Goal: Contribute content: Contribute content

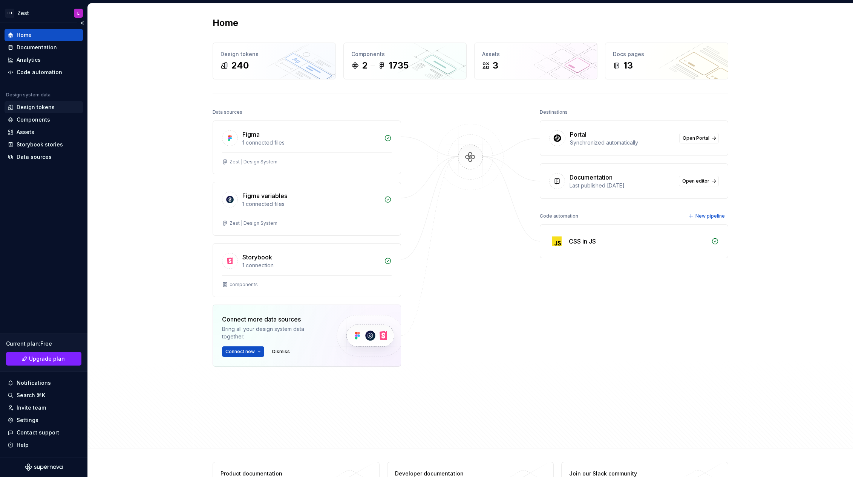
click at [38, 108] on div "Design tokens" at bounding box center [36, 108] width 38 height 8
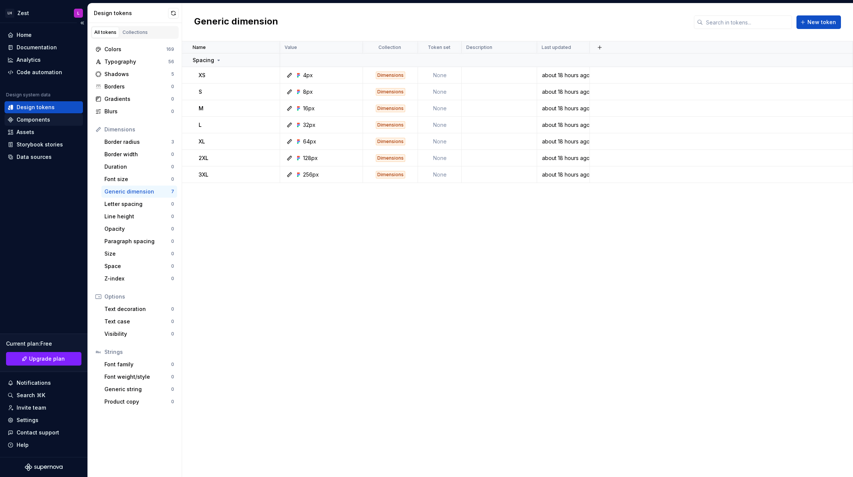
click at [37, 119] on div "Components" at bounding box center [34, 120] width 34 height 8
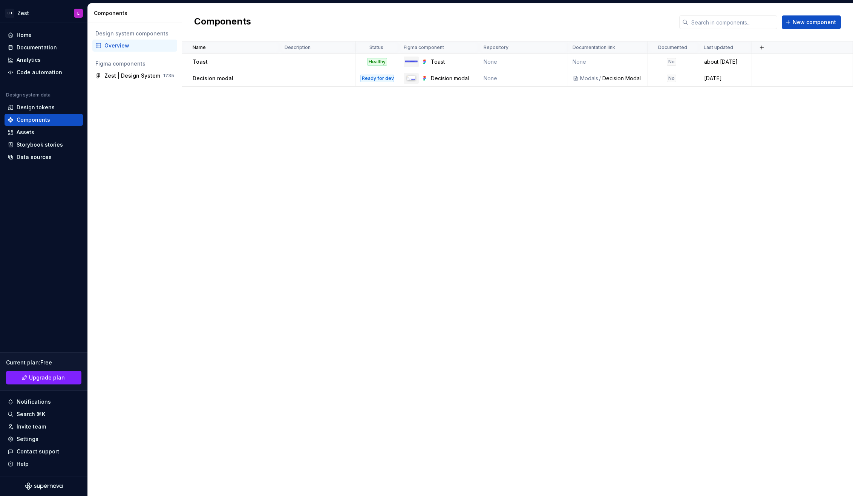
click at [315, 187] on div "Name Description Status Figma component Repository Documentation link Documente…" at bounding box center [517, 268] width 671 height 454
click at [28, 34] on div "Home" at bounding box center [24, 35] width 15 height 8
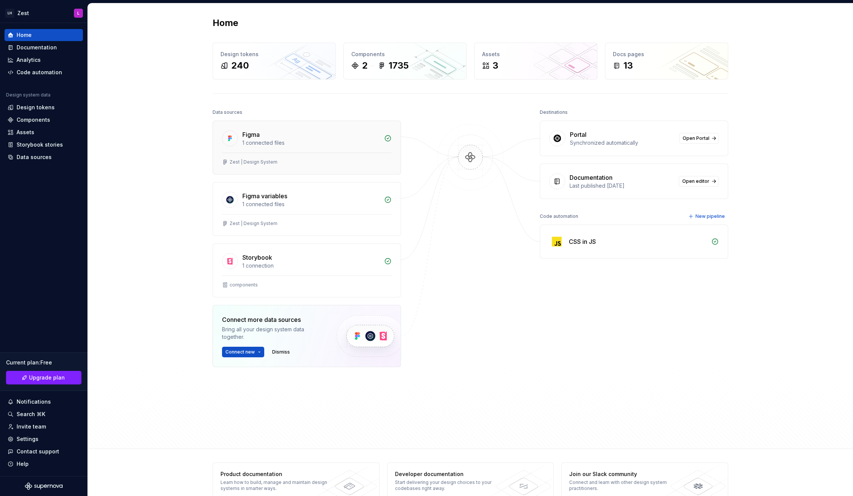
click at [288, 149] on div "Figma 1 connected files" at bounding box center [307, 137] width 188 height 32
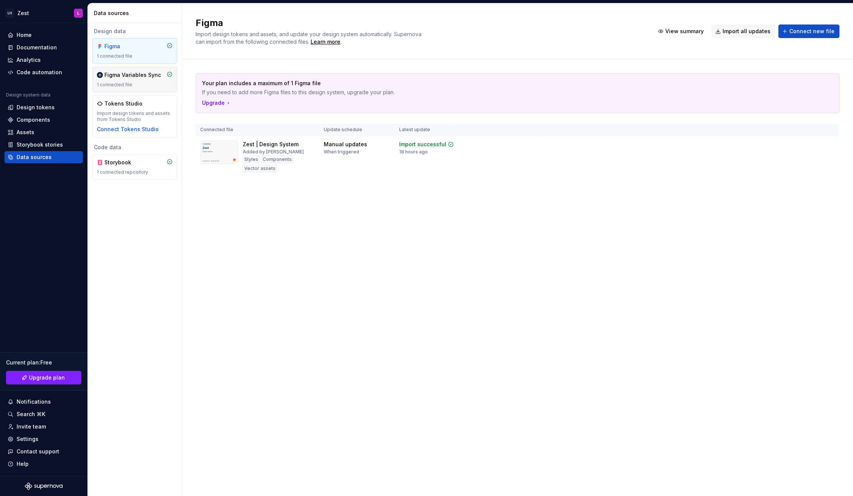
click at [114, 78] on div "Figma Variables Sync" at bounding box center [132, 75] width 57 height 8
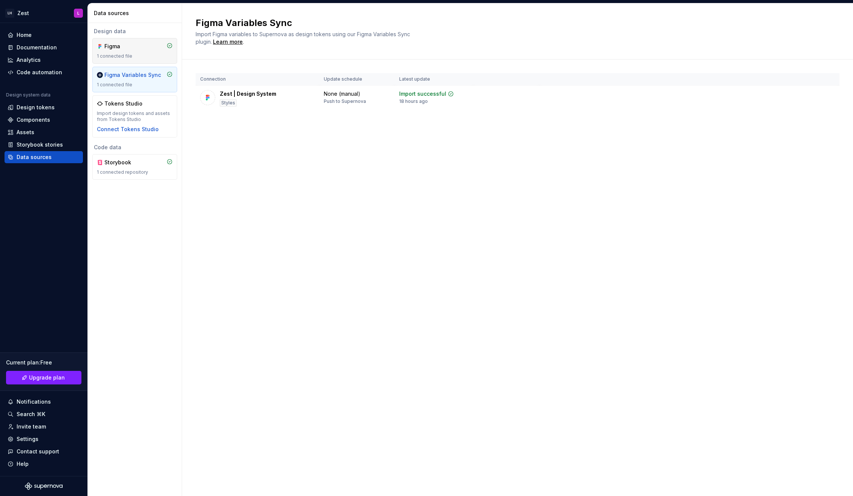
click at [142, 52] on div "Figma 1 connected file" at bounding box center [135, 51] width 76 height 17
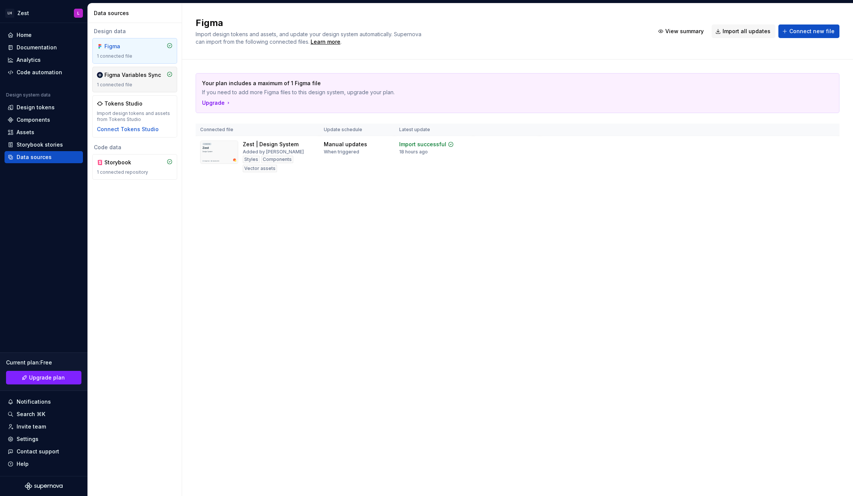
click at [142, 78] on div "Figma Variables Sync" at bounding box center [132, 75] width 57 height 8
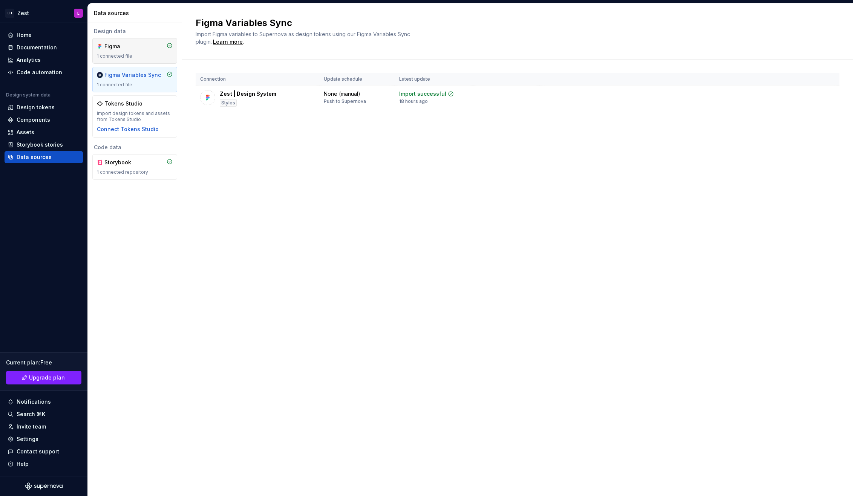
click at [132, 53] on div "1 connected file" at bounding box center [135, 56] width 76 height 6
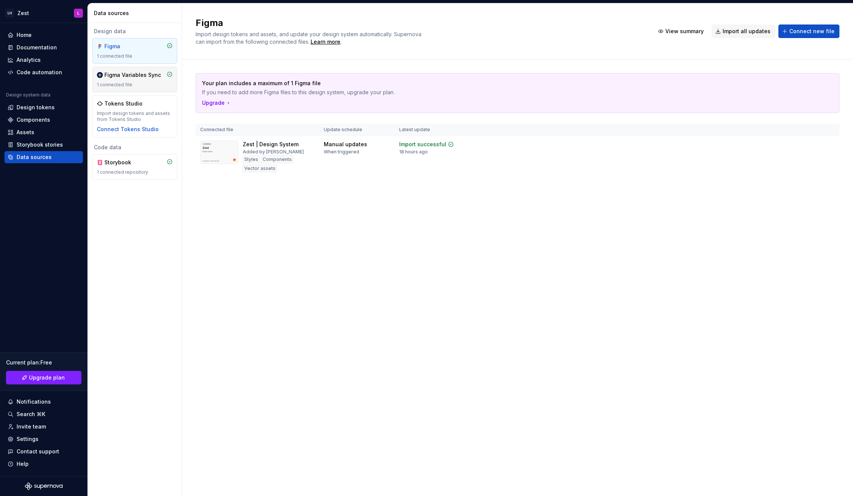
click at [139, 79] on div "Figma Variables Sync 1 connected file" at bounding box center [135, 79] width 76 height 17
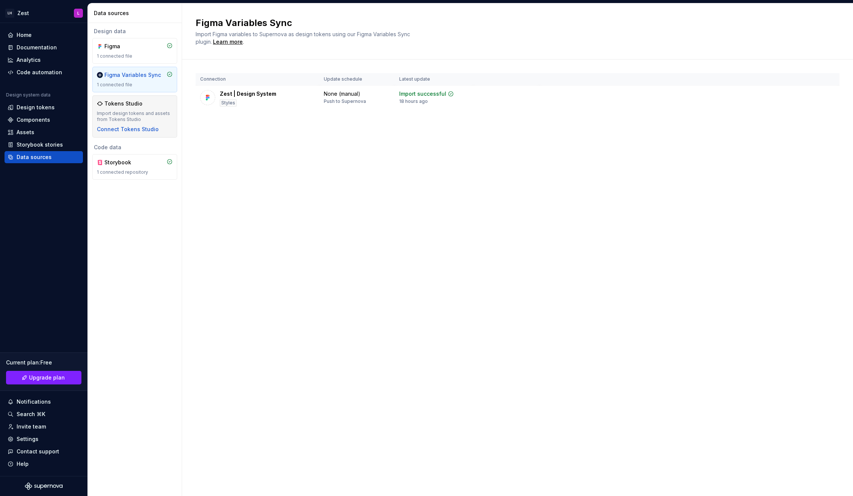
click at [138, 110] on div "Import design tokens and assets from Tokens Studio" at bounding box center [135, 116] width 76 height 12
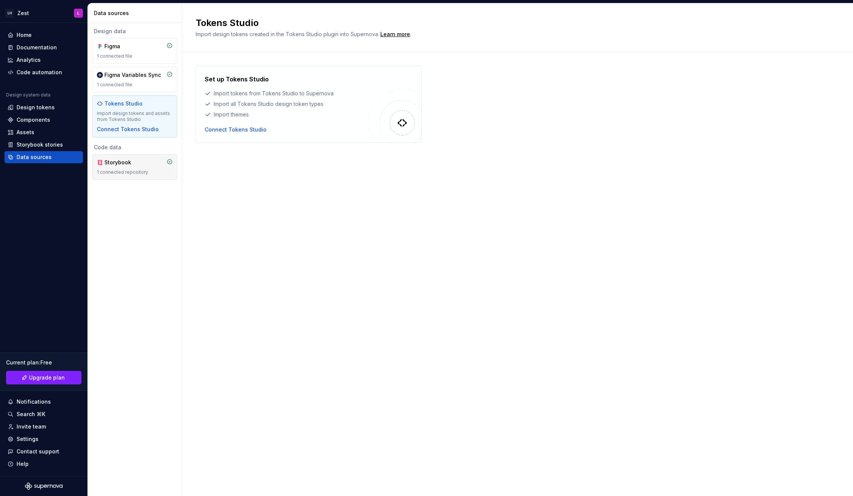
click at [135, 171] on div "1 connected repository" at bounding box center [135, 172] width 76 height 6
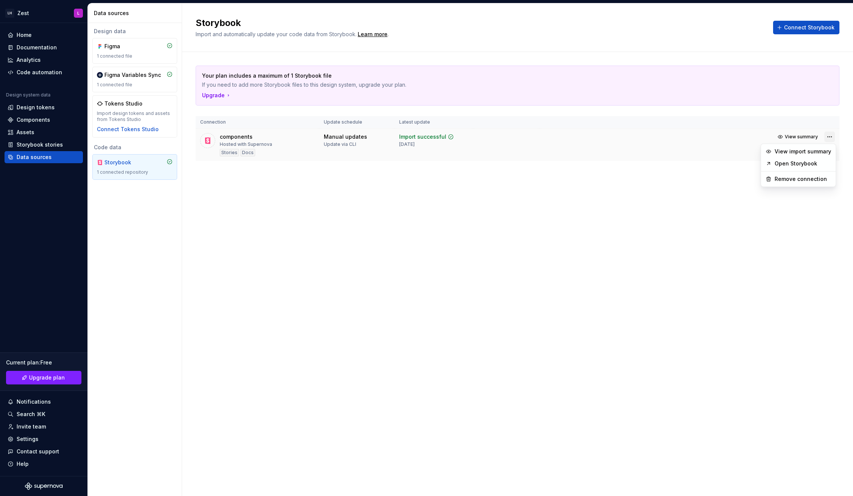
click at [834, 137] on html "LH Zest L Home Documentation Analytics Code automation Design system data Desig…" at bounding box center [426, 248] width 853 height 496
click at [711, 175] on html "LH Zest L Home Documentation Analytics Code automation Design system data Desig…" at bounding box center [426, 248] width 853 height 496
click at [34, 34] on div "Home" at bounding box center [44, 35] width 72 height 8
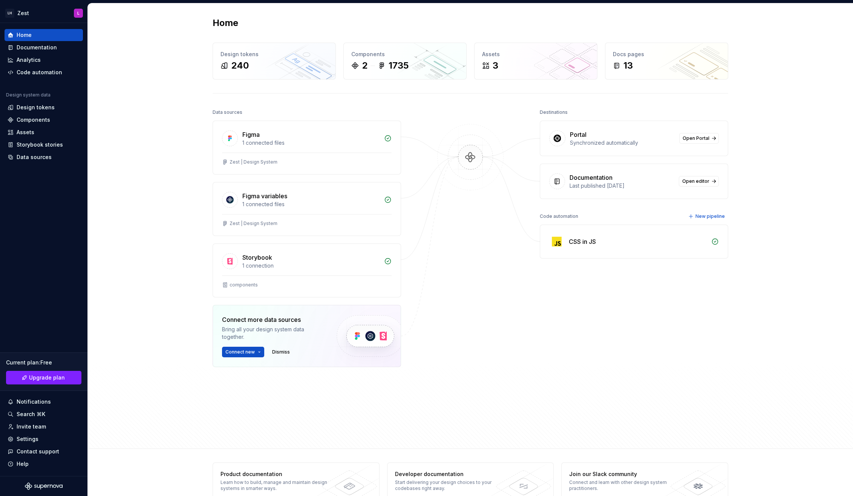
click at [588, 242] on div "CSS in JS" at bounding box center [582, 241] width 27 height 9
click at [496, 148] on img at bounding box center [470, 165] width 73 height 82
drag, startPoint x: 570, startPoint y: 134, endPoint x: 664, endPoint y: 147, distance: 94.8
click at [664, 147] on div "Portal Synchronized automatically Open Portal" at bounding box center [634, 138] width 188 height 35
click at [678, 93] on div "Home Design tokens 240 Components 2 1735 Assets 3 Docs pages 13 Data sources Fi…" at bounding box center [470, 225] width 543 height 445
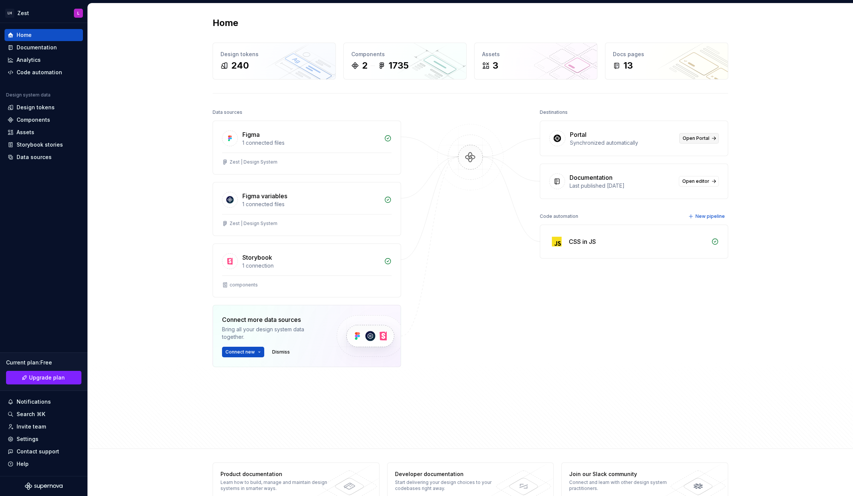
click at [700, 141] on span "Open Portal" at bounding box center [695, 138] width 27 height 6
click at [618, 181] on div "Documentation" at bounding box center [621, 177] width 105 height 9
click at [698, 182] on span "Open editor" at bounding box center [695, 181] width 27 height 6
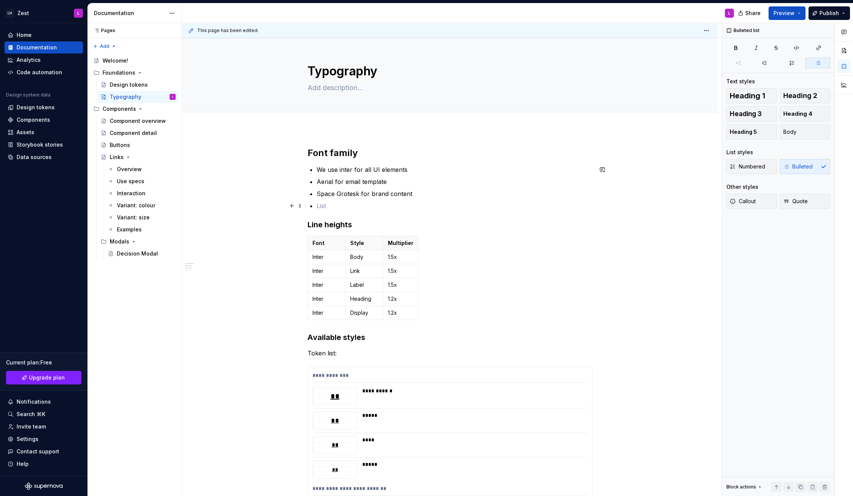
click at [321, 210] on p at bounding box center [455, 205] width 276 height 9
click at [847, 14] on button "Publish" at bounding box center [828, 13] width 41 height 14
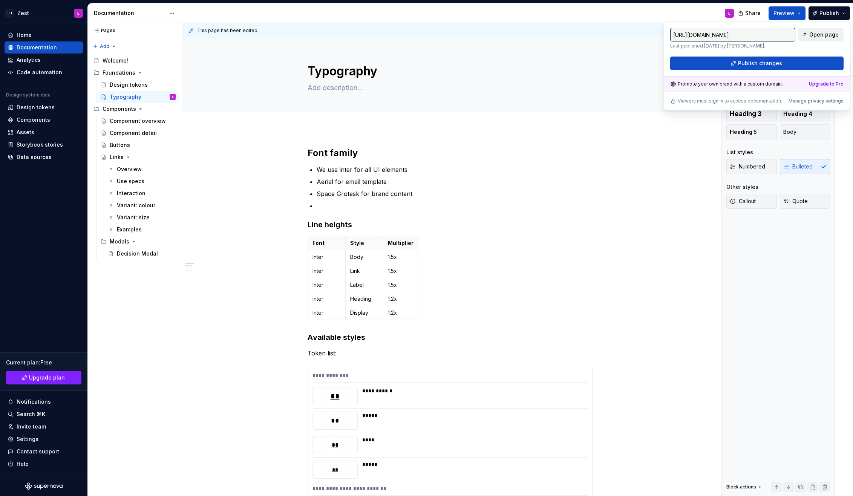
click at [818, 35] on span "Open page" at bounding box center [823, 35] width 29 height 8
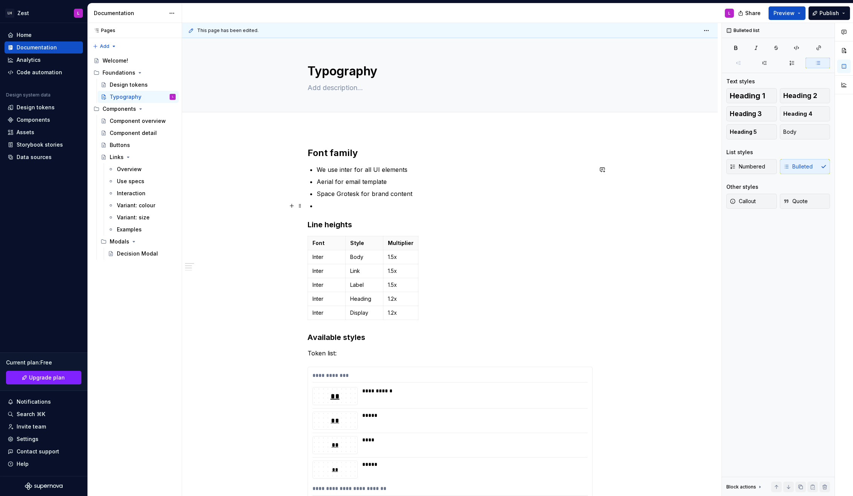
click at [381, 207] on p at bounding box center [455, 205] width 276 height 9
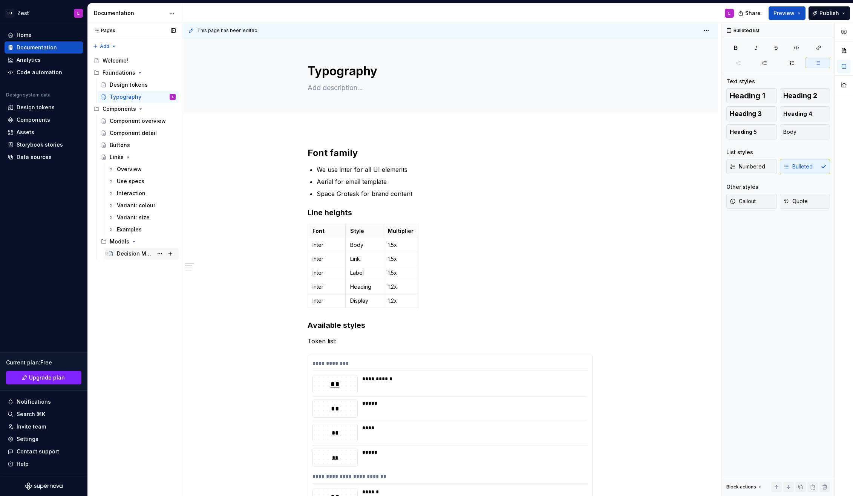
click at [142, 250] on div "Decision Modal" at bounding box center [135, 254] width 36 height 8
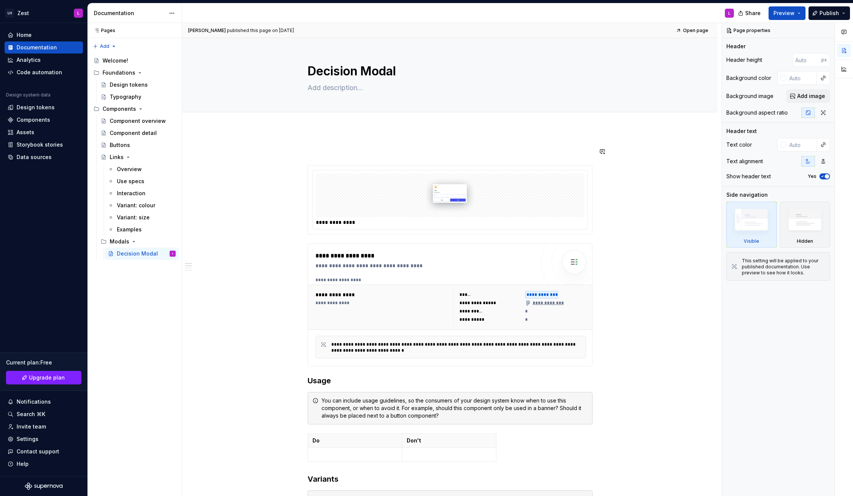
click at [512, 145] on div "**********" at bounding box center [451, 259] width 539 height 473
click at [131, 147] on div "Buttons" at bounding box center [143, 145] width 66 height 11
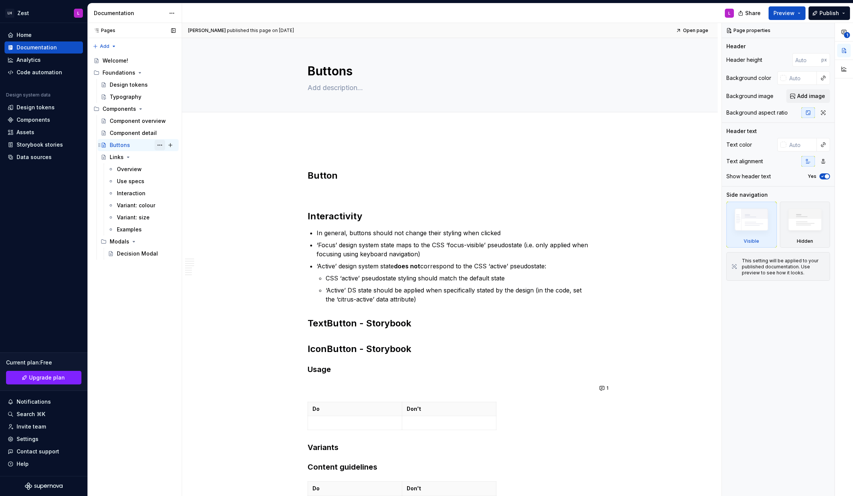
click at [160, 147] on button "Page tree" at bounding box center [160, 145] width 11 height 11
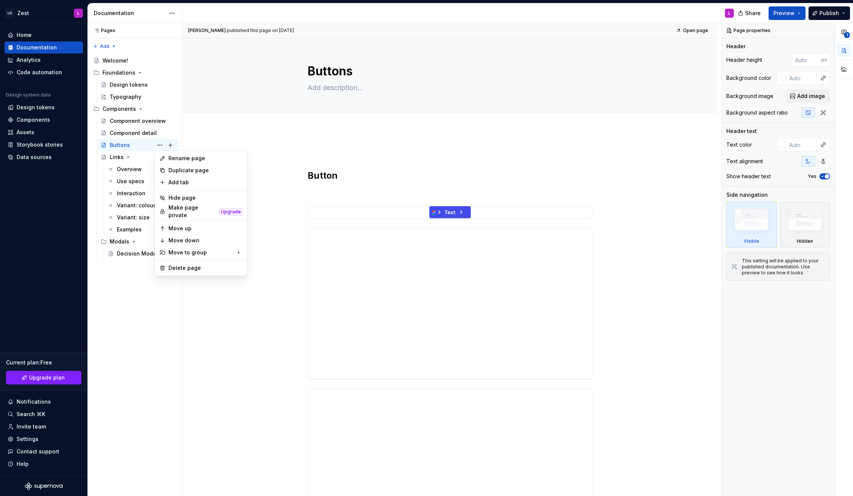
click at [231, 135] on html "LH Zest L Home Documentation Analytics Code automation Design system data Desig…" at bounding box center [426, 248] width 853 height 496
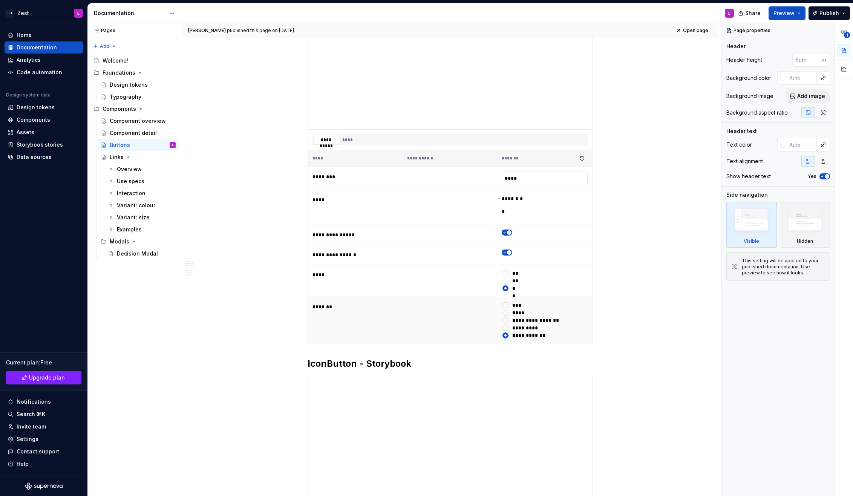
scroll to position [1056, 0]
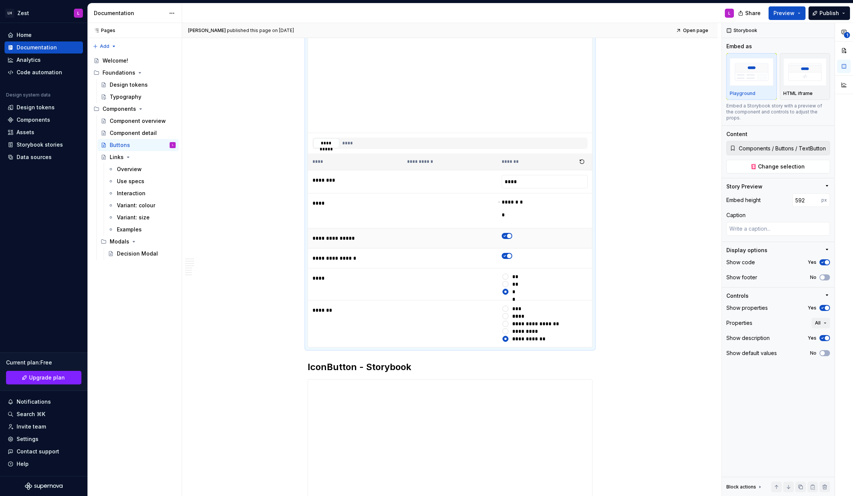
click at [508, 237] on icon "button" at bounding box center [505, 236] width 6 height 5
click at [512, 235] on button "button" at bounding box center [507, 236] width 11 height 6
click at [506, 255] on icon "button" at bounding box center [505, 256] width 6 height 5
click at [508, 255] on icon "button" at bounding box center [505, 256] width 6 height 5
click at [507, 285] on button "**" at bounding box center [505, 284] width 6 height 6
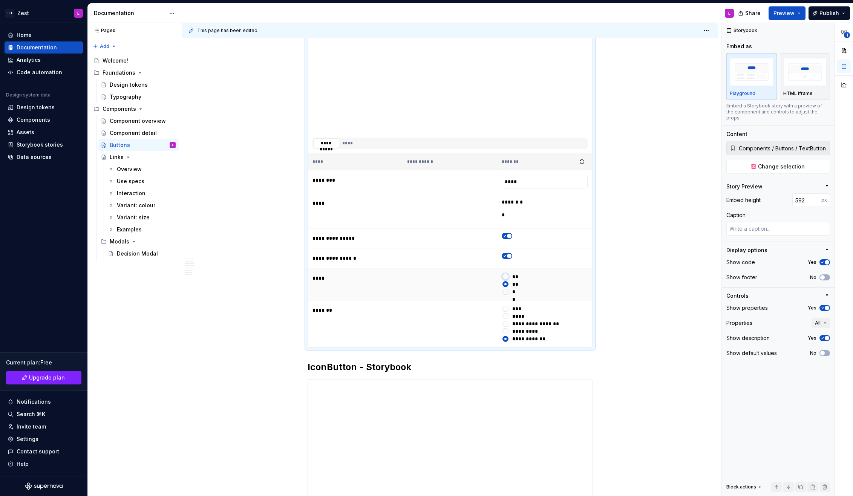
click at [507, 278] on button "**" at bounding box center [505, 277] width 6 height 6
click at [507, 292] on button "**" at bounding box center [505, 292] width 6 height 6
click at [507, 278] on button "**" at bounding box center [505, 277] width 6 height 6
click at [507, 284] on button "**" at bounding box center [505, 284] width 6 height 6
click at [507, 292] on button "**" at bounding box center [505, 292] width 6 height 6
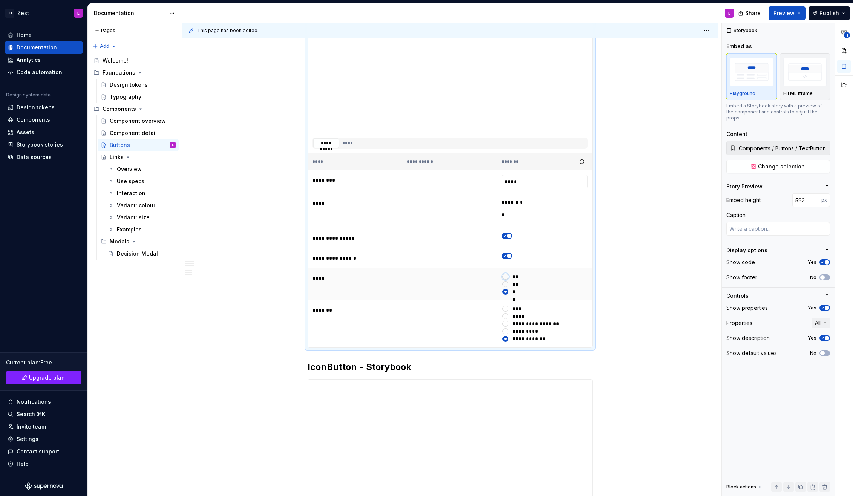
click at [508, 279] on button "**" at bounding box center [505, 277] width 6 height 6
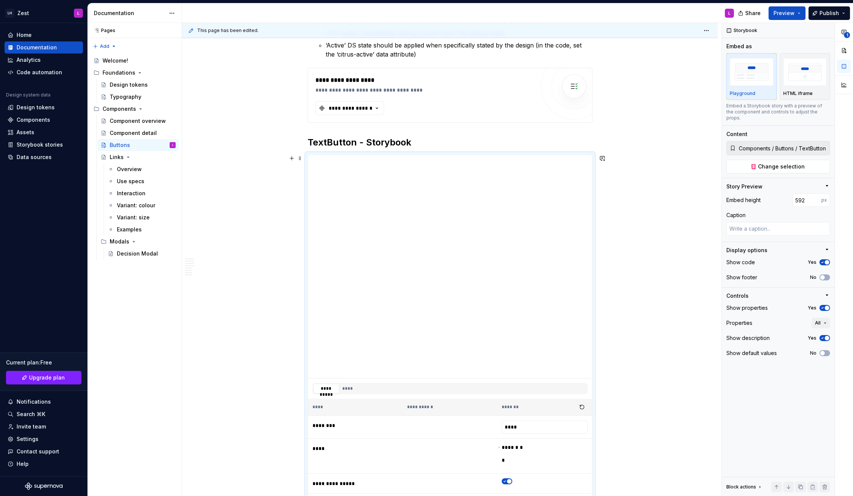
scroll to position [810, 0]
click at [826, 274] on button "No" at bounding box center [824, 277] width 11 height 6
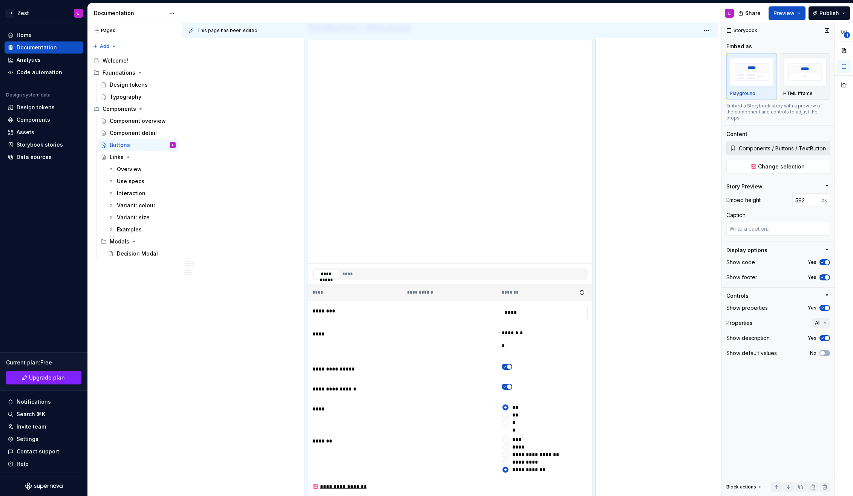
click at [822, 275] on icon "button" at bounding box center [822, 277] width 6 height 5
click at [828, 274] on button "No" at bounding box center [824, 277] width 11 height 6
click at [822, 275] on icon "button" at bounding box center [822, 277] width 6 height 5
click at [822, 306] on icon "button" at bounding box center [822, 308] width 6 height 5
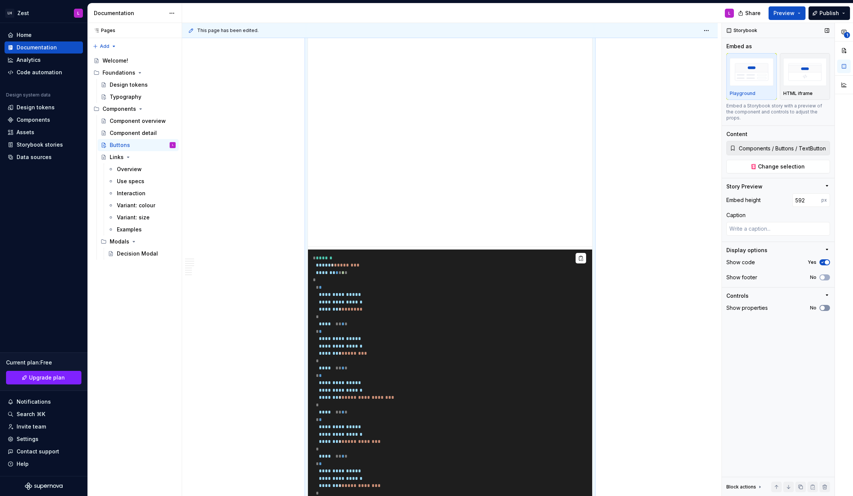
click at [825, 306] on icon "button" at bounding box center [822, 308] width 6 height 5
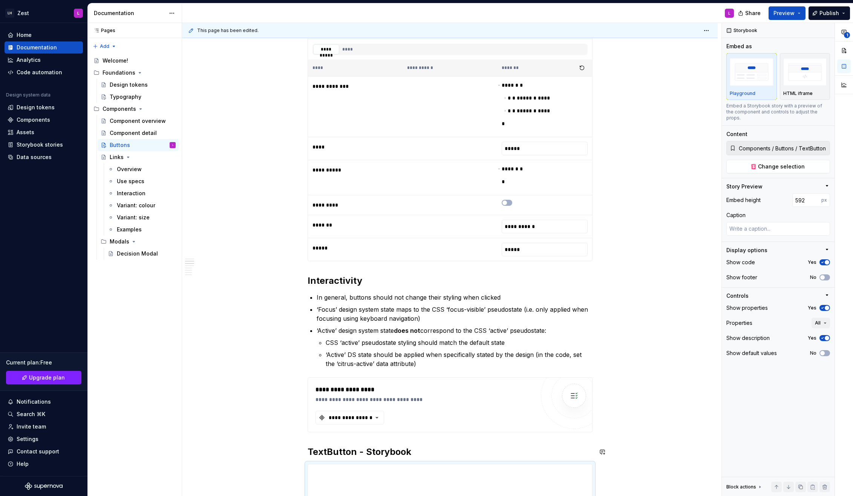
scroll to position [476, 0]
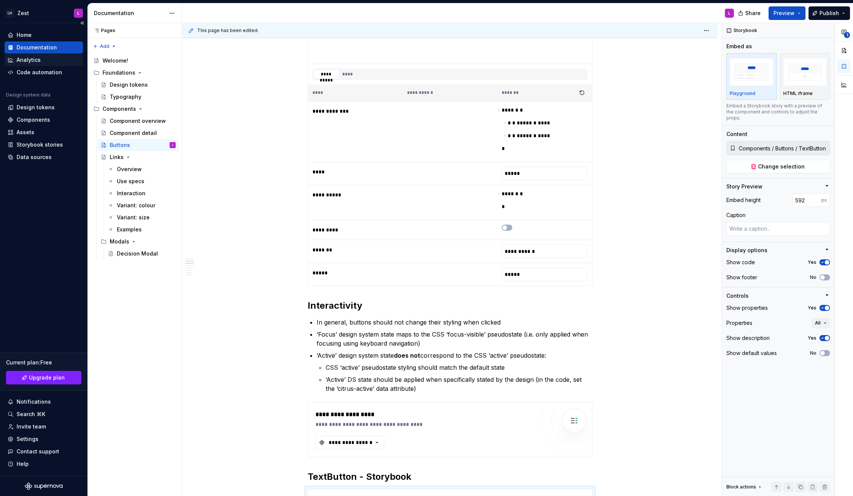
click at [37, 60] on div "Analytics" at bounding box center [29, 60] width 24 height 8
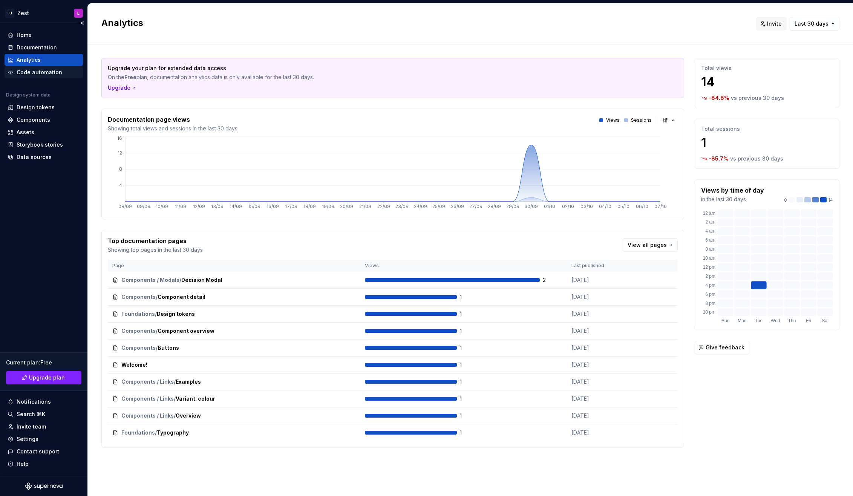
click at [50, 72] on div "Code automation" at bounding box center [40, 73] width 46 height 8
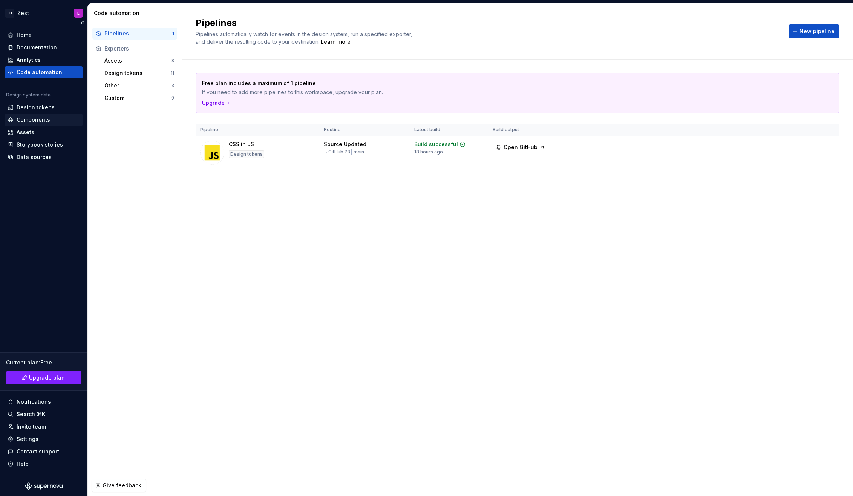
click at [42, 120] on div "Components" at bounding box center [34, 120] width 34 height 8
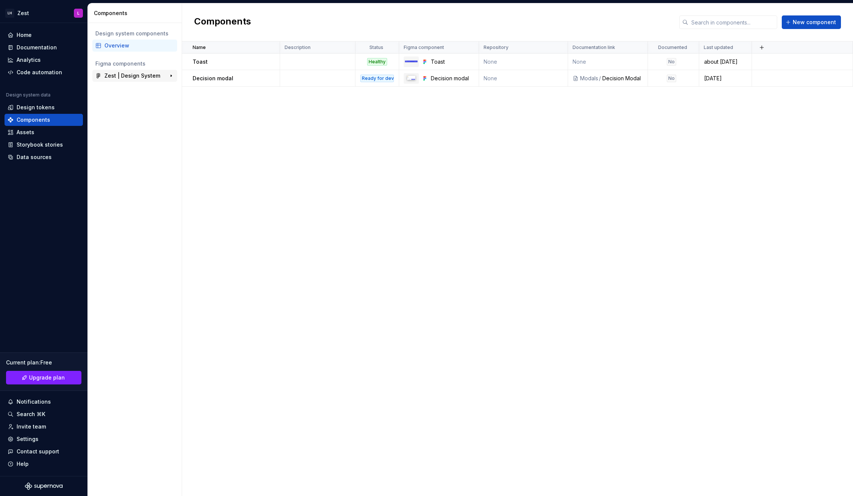
click at [124, 75] on div "Zest | Design System" at bounding box center [132, 76] width 56 height 8
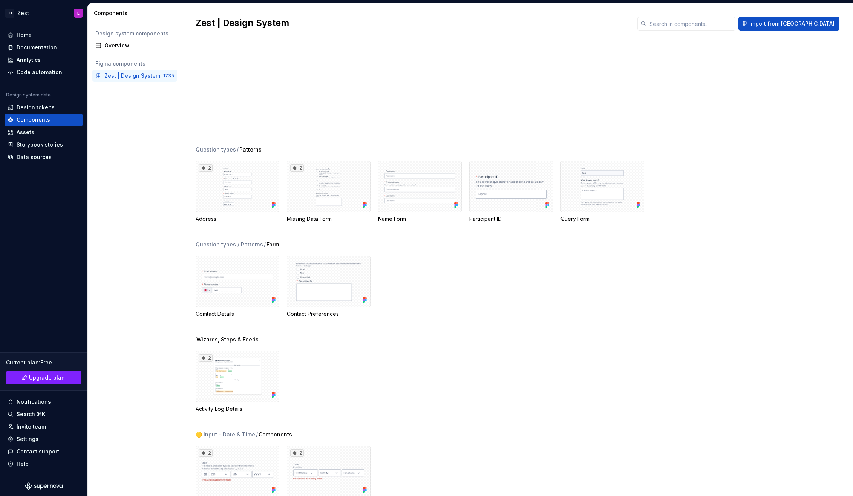
scroll to position [735, 0]
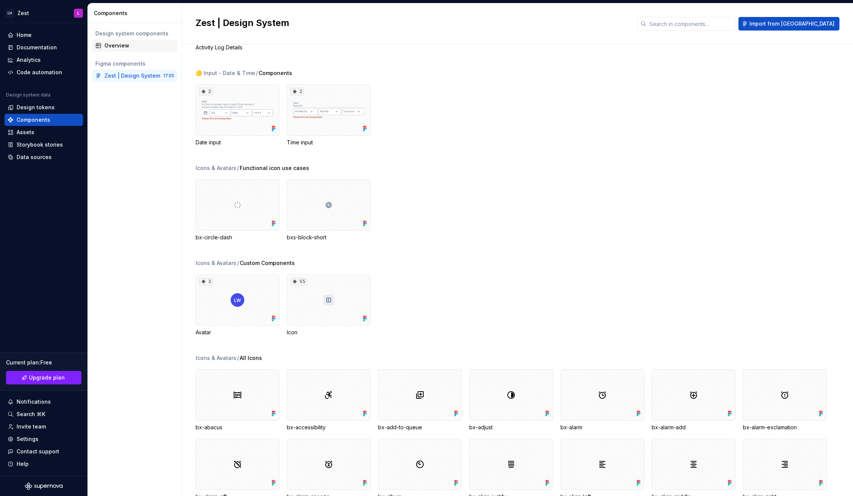
click at [126, 47] on div "Overview" at bounding box center [139, 46] width 70 height 8
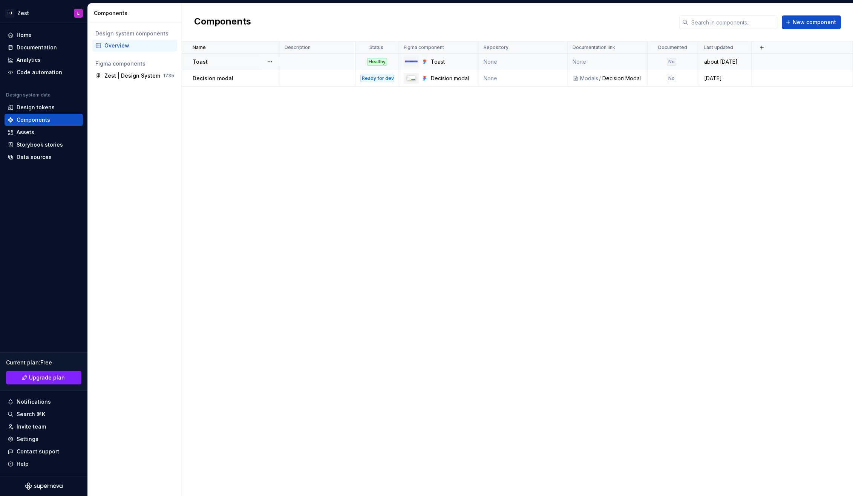
click at [383, 64] on div "Healthy" at bounding box center [377, 62] width 20 height 8
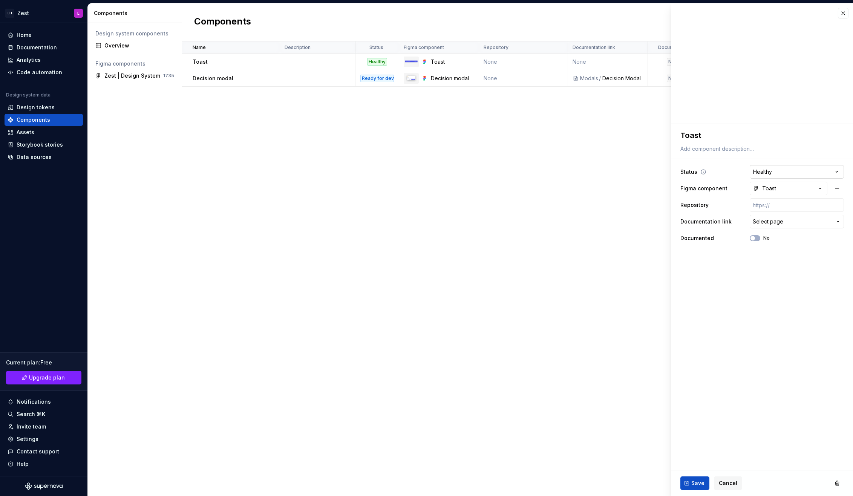
click at [829, 167] on html "**********" at bounding box center [426, 248] width 853 height 496
click at [524, 268] on html "**********" at bounding box center [426, 248] width 853 height 496
click at [843, 14] on button "button" at bounding box center [843, 13] width 11 height 11
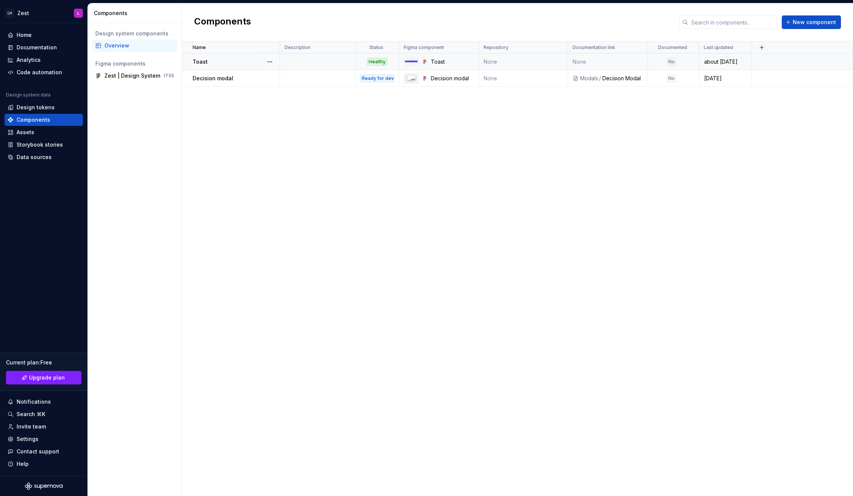
click at [489, 61] on td "None" at bounding box center [523, 62] width 89 height 17
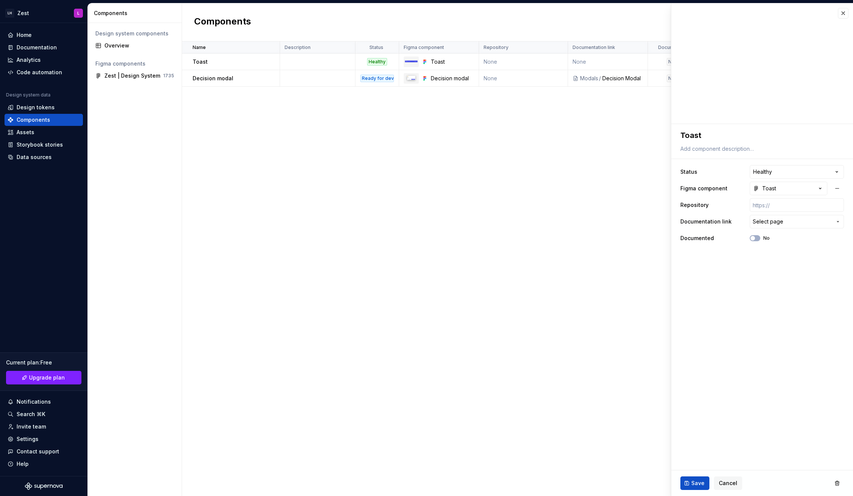
click at [517, 159] on div "Name Description Status Figma component Repository Documentation link Documente…" at bounding box center [517, 268] width 671 height 454
click at [842, 13] on button "button" at bounding box center [843, 13] width 11 height 11
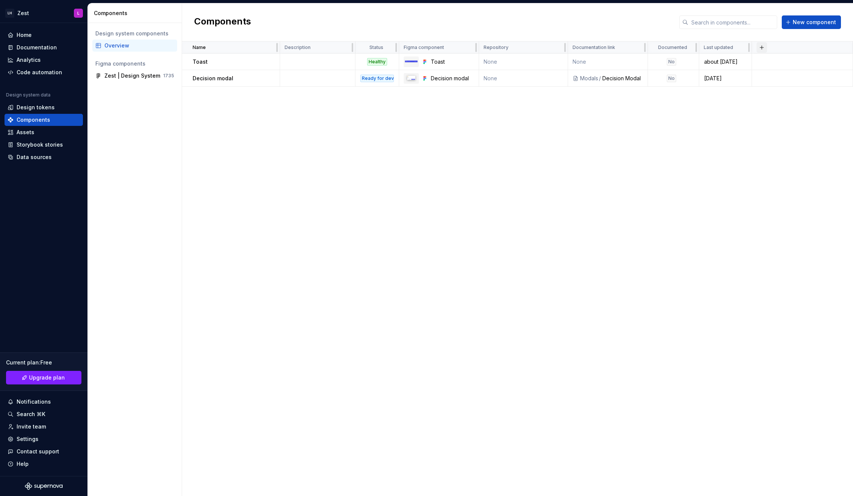
click at [761, 46] on button "button" at bounding box center [761, 47] width 11 height 11
click at [745, 57] on span "New custom property" at bounding box center [721, 62] width 87 height 12
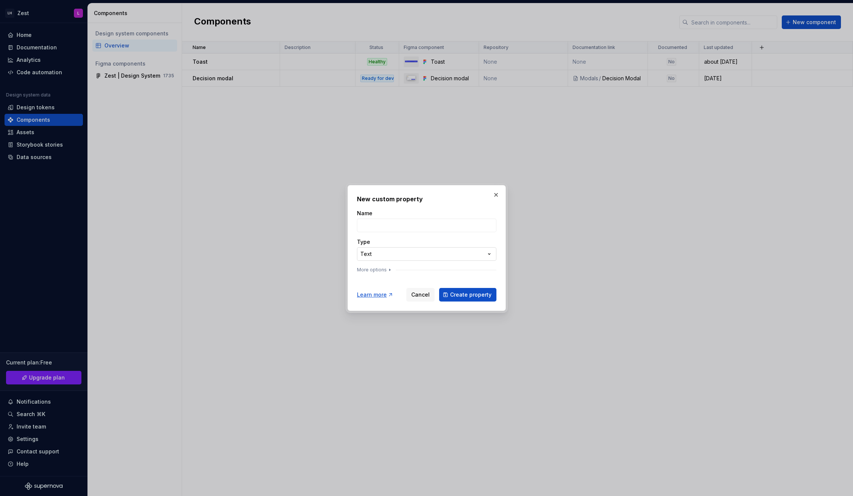
click at [429, 258] on div "**********" at bounding box center [426, 248] width 853 height 496
click at [435, 237] on div "**********" at bounding box center [426, 248] width 853 height 496
click at [494, 197] on button "button" at bounding box center [496, 195] width 11 height 11
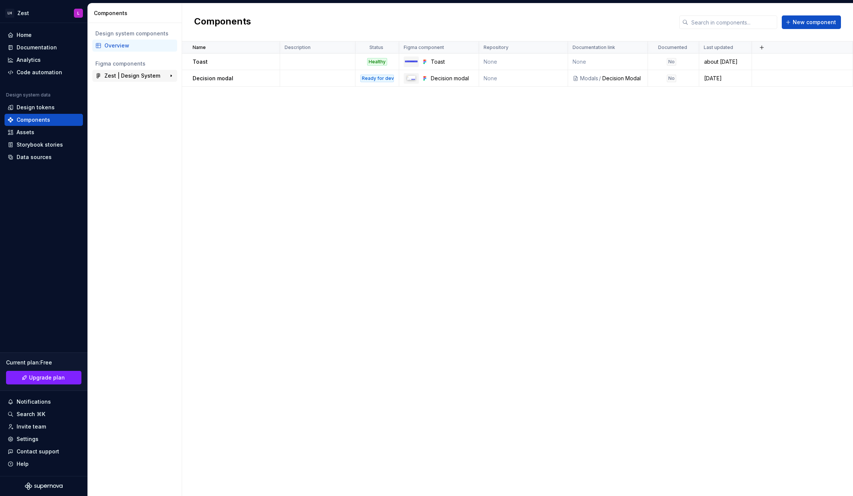
click at [137, 74] on div "Zest | Design System" at bounding box center [132, 76] width 56 height 8
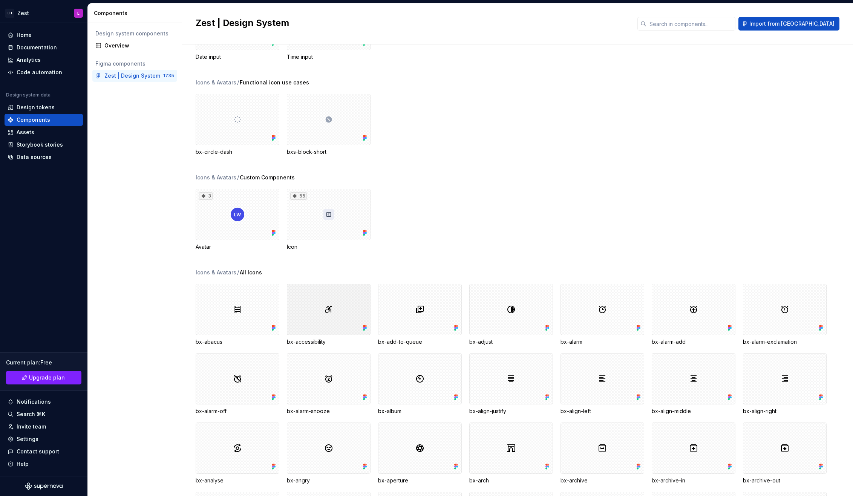
scroll to position [996, 0]
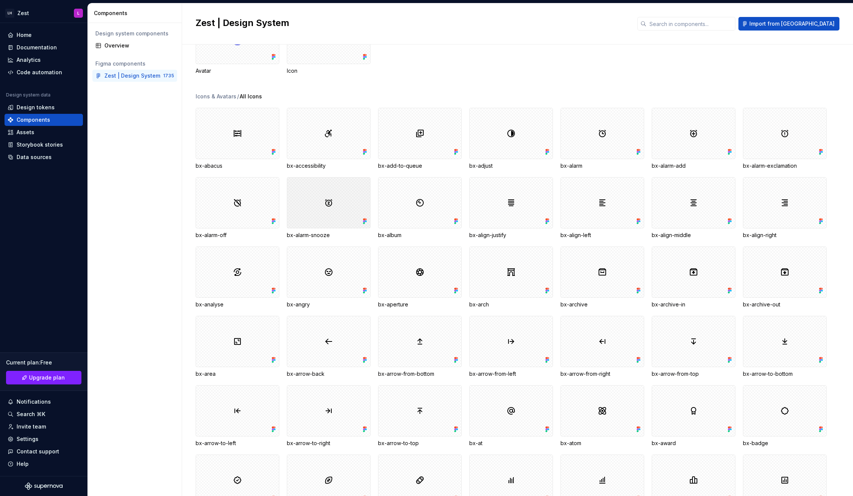
click at [332, 205] on div at bounding box center [329, 202] width 84 height 51
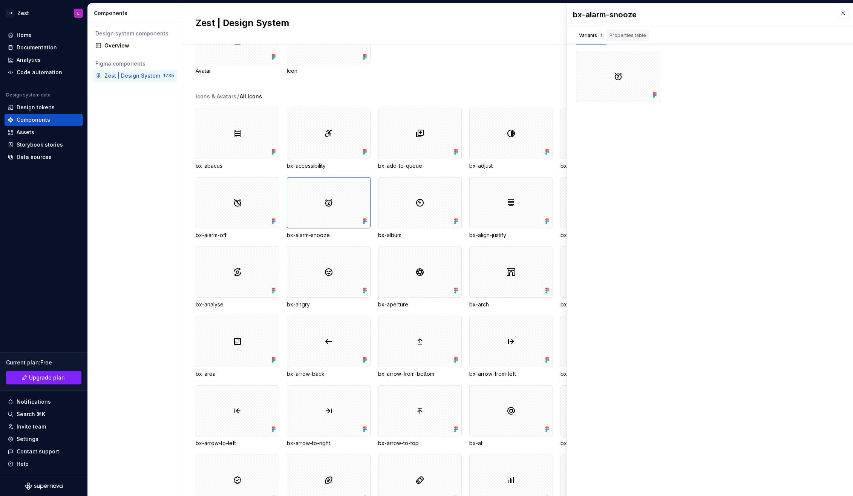
click at [629, 36] on div "Properties table" at bounding box center [627, 36] width 37 height 8
click at [598, 32] on div "1" at bounding box center [600, 36] width 5 height 8
click at [628, 34] on div "Properties table" at bounding box center [627, 36] width 37 height 8
click at [842, 14] on button "button" at bounding box center [843, 13] width 11 height 11
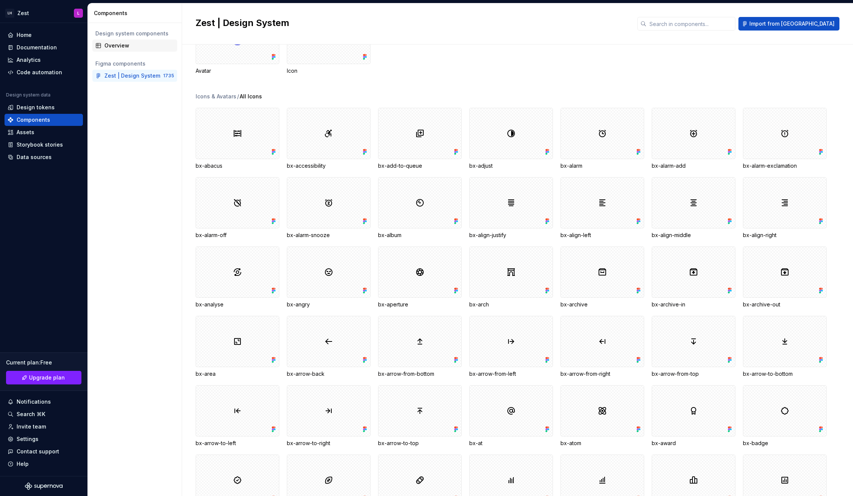
click at [109, 44] on div "Overview" at bounding box center [139, 46] width 70 height 8
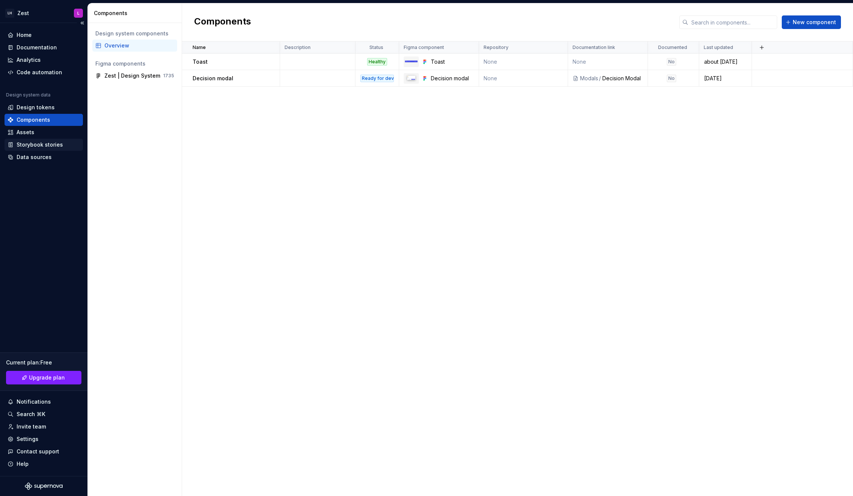
click at [49, 148] on div "Storybook stories" at bounding box center [44, 145] width 78 height 12
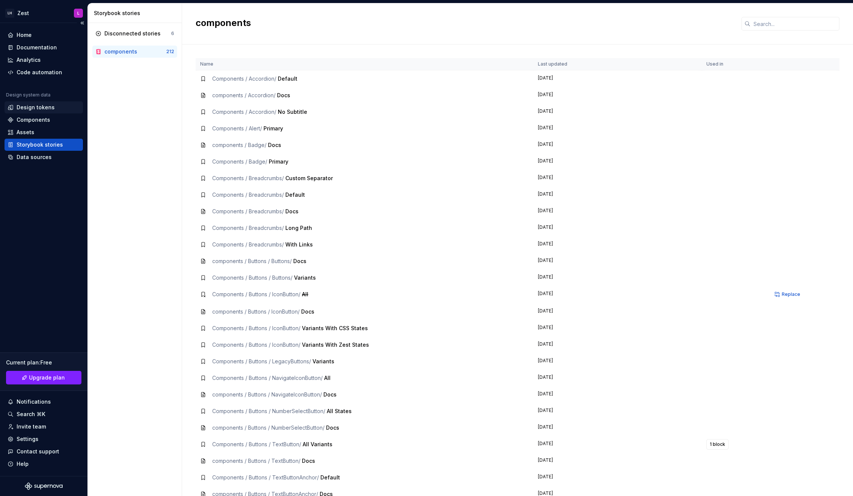
click at [47, 110] on div "Design tokens" at bounding box center [36, 108] width 38 height 8
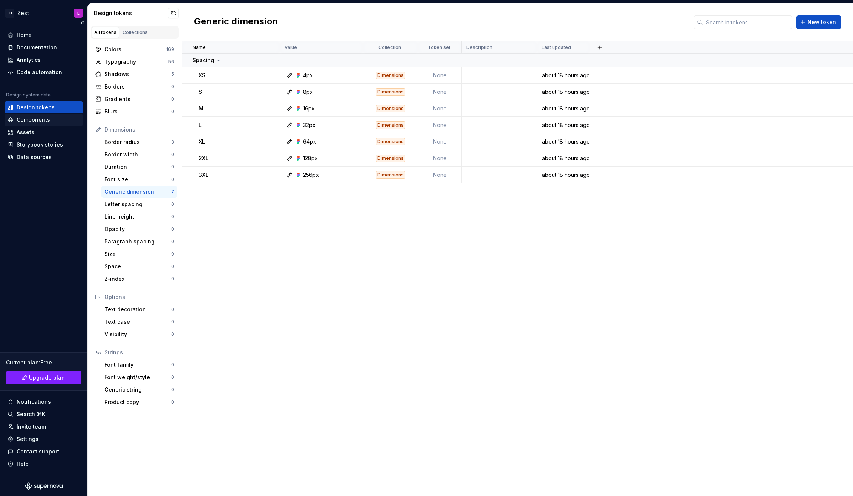
click at [46, 122] on div "Components" at bounding box center [34, 120] width 34 height 8
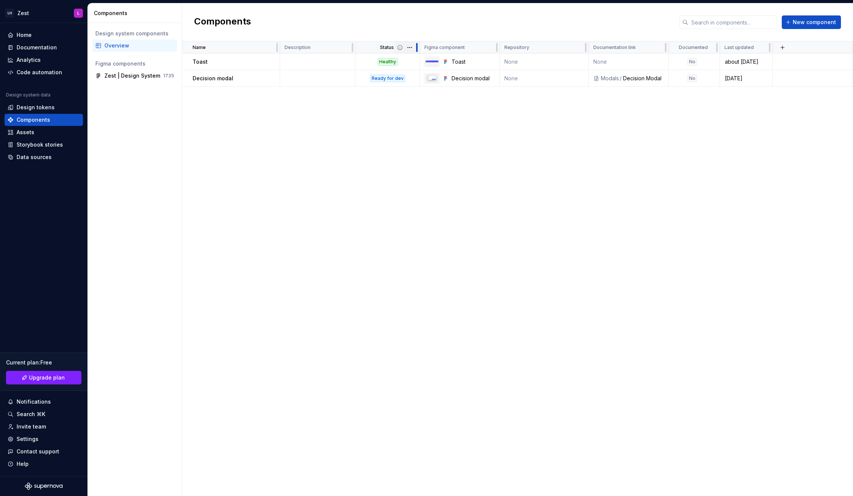
drag, startPoint x: 398, startPoint y: 46, endPoint x: 418, endPoint y: 47, distance: 20.0
click at [418, 47] on div at bounding box center [417, 47] width 6 height 12
click at [626, 78] on div "Decision Modal" at bounding box center [642, 79] width 41 height 8
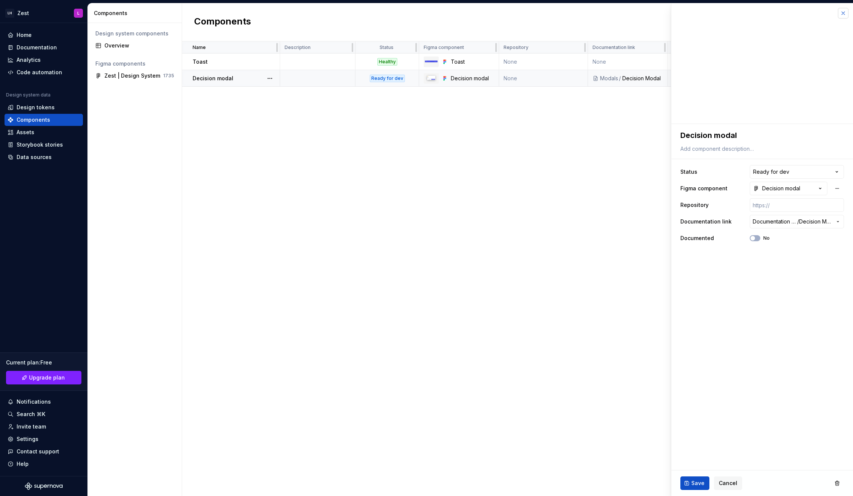
click at [843, 12] on button "button" at bounding box center [843, 13] width 11 height 11
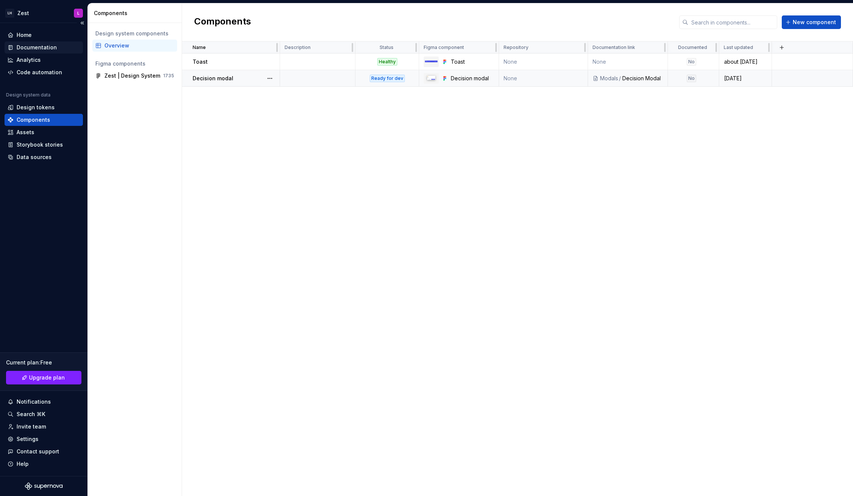
click at [60, 44] on div "Documentation" at bounding box center [44, 48] width 72 height 8
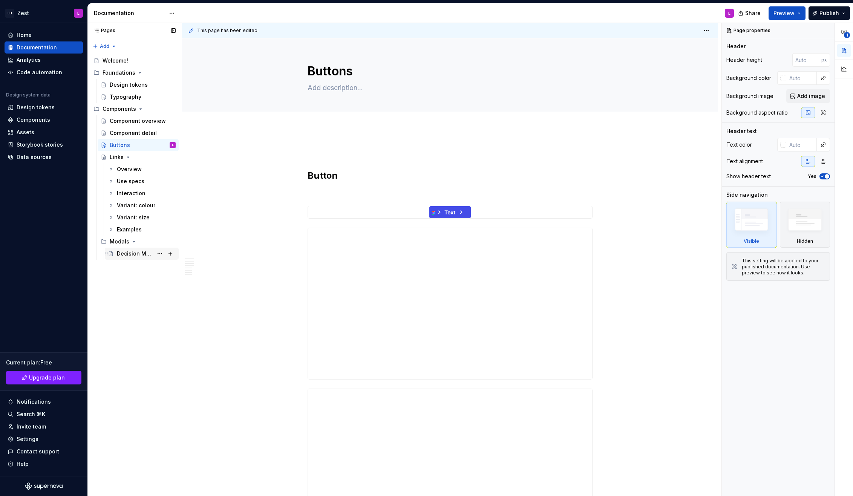
click at [136, 257] on div "Decision Modal" at bounding box center [146, 253] width 59 height 11
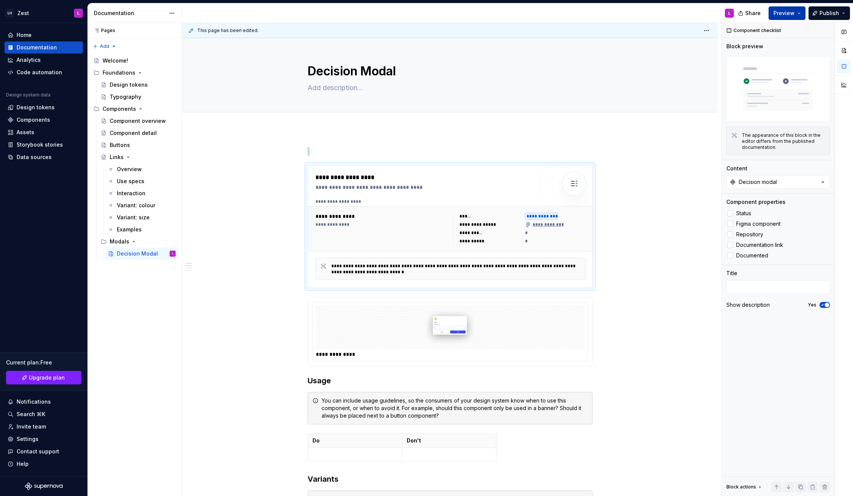
click at [802, 14] on button "Preview" at bounding box center [786, 13] width 37 height 14
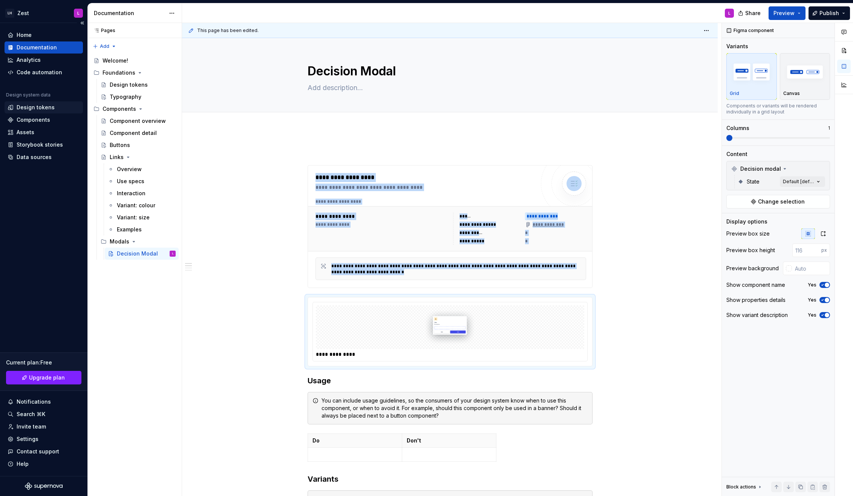
click at [34, 107] on div "Design tokens" at bounding box center [36, 108] width 38 height 8
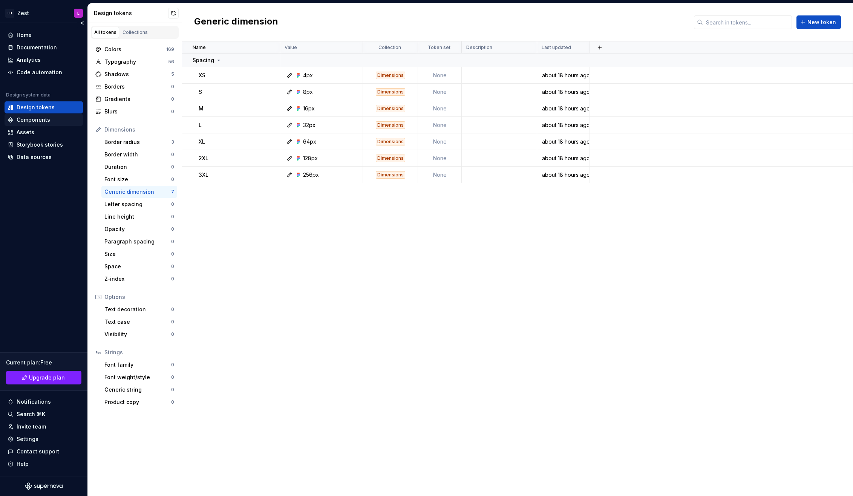
click at [23, 119] on div "Components" at bounding box center [34, 120] width 34 height 8
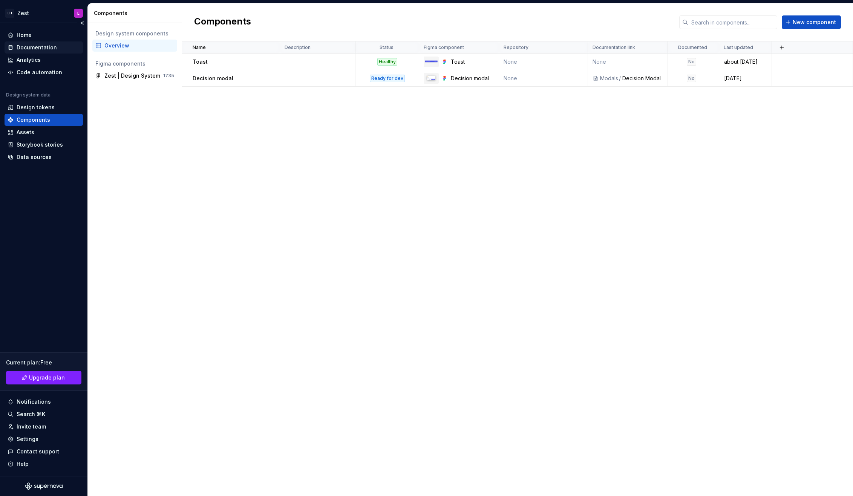
click at [43, 44] on div "Documentation" at bounding box center [37, 48] width 40 height 8
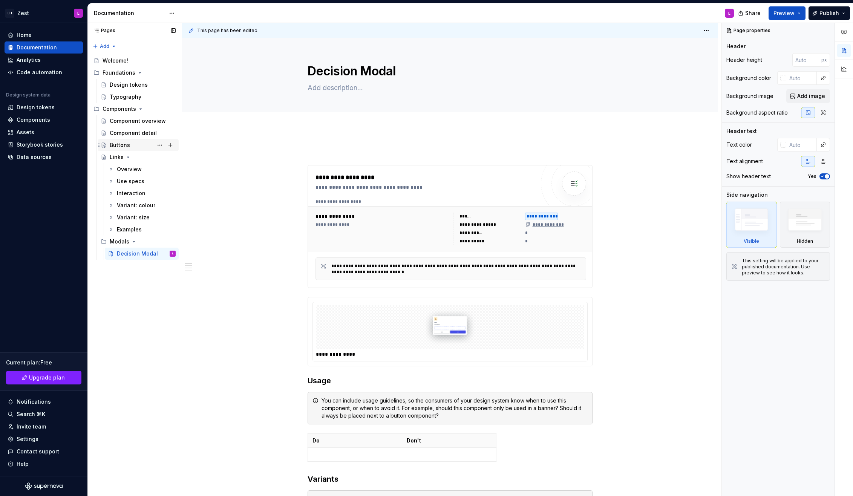
click at [126, 140] on div "Buttons" at bounding box center [143, 145] width 66 height 11
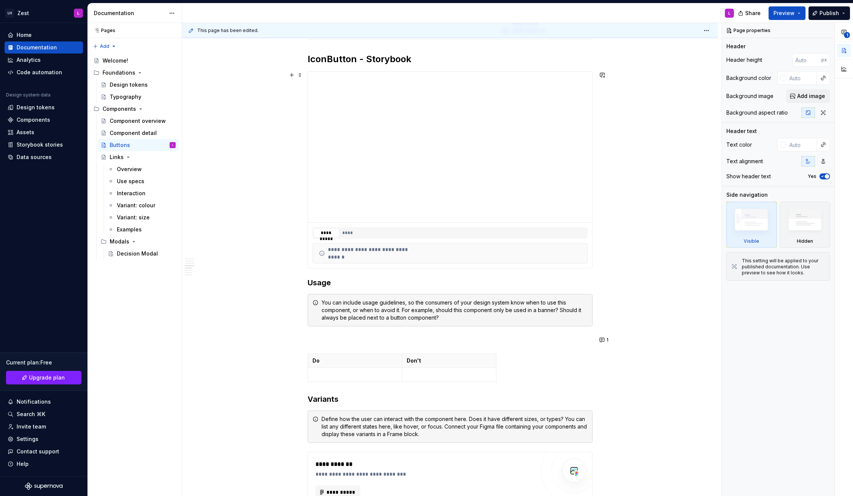
scroll to position [1431, 0]
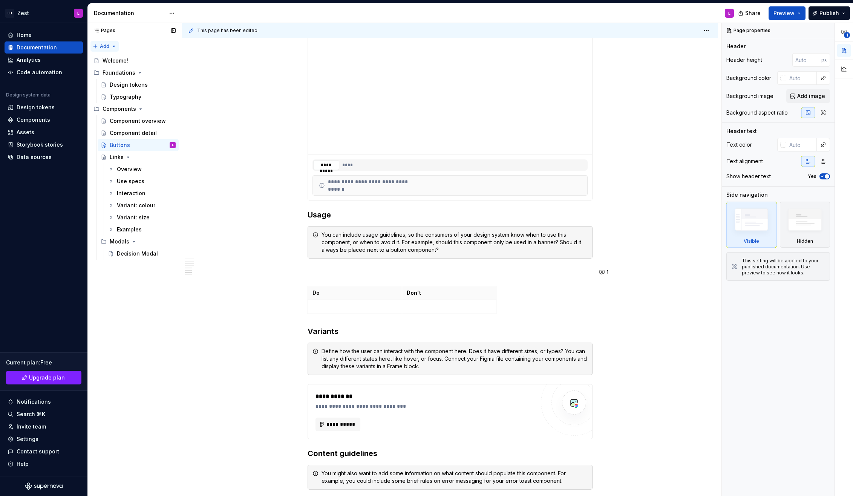
click at [116, 46] on div "Pages Pages Add Accessibility guide for tree Page tree. Navigate the tree with …" at bounding box center [134, 259] width 94 height 473
click at [111, 46] on div "Pages Pages Add Accessibility guide for tree Page tree. Navigate the tree with …" at bounding box center [134, 259] width 94 height 473
click at [173, 14] on html "LH Zest L Home Documentation Analytics Code automation Design system data Desig…" at bounding box center [426, 248] width 853 height 496
click at [206, 119] on html "LH Zest L Home Documentation Analytics Code automation Design system data Desig…" at bounding box center [426, 248] width 853 height 496
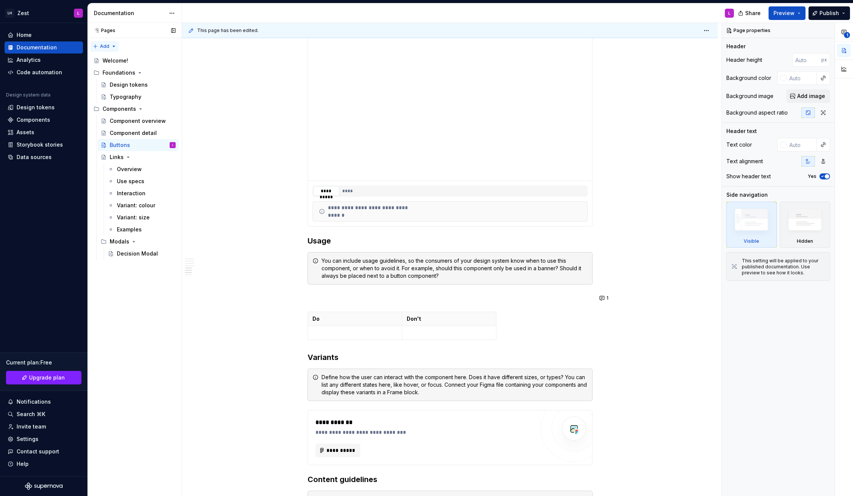
click at [112, 47] on div "Pages Pages Add Accessibility guide for tree Page tree. Navigate the tree with …" at bounding box center [134, 259] width 94 height 473
click at [124, 44] on div "Pages Pages Add Accessibility guide for tree Page tree. Navigate the tree with …" at bounding box center [134, 259] width 94 height 473
click at [158, 61] on button "Page tree" at bounding box center [160, 60] width 11 height 11
click at [133, 53] on div "Pages Pages Add Accessibility guide for tree Page tree. Navigate the tree with …" at bounding box center [134, 259] width 94 height 473
click at [132, 253] on div "Decision Modal" at bounding box center [135, 254] width 36 height 8
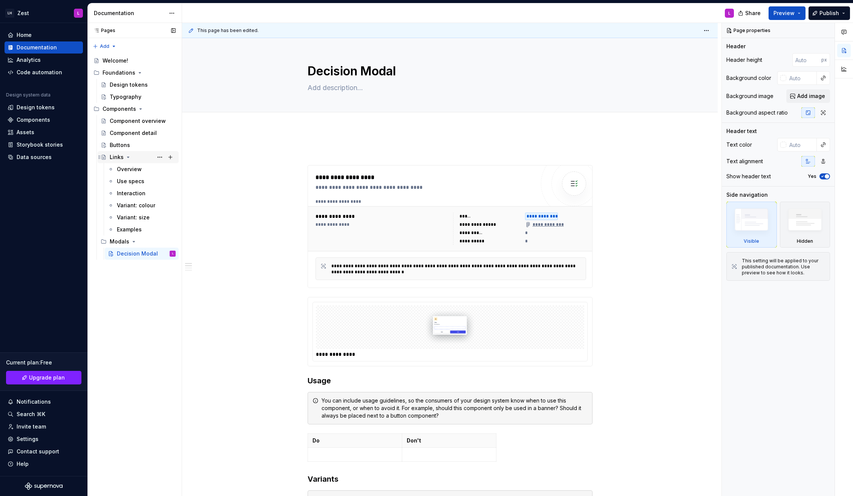
click at [114, 158] on div "Links" at bounding box center [117, 157] width 14 height 8
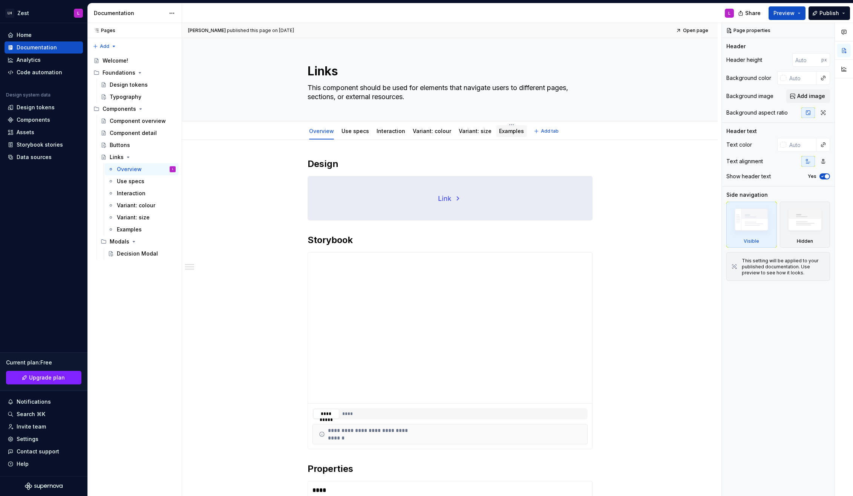
click at [501, 133] on link "Examples" at bounding box center [511, 131] width 25 height 6
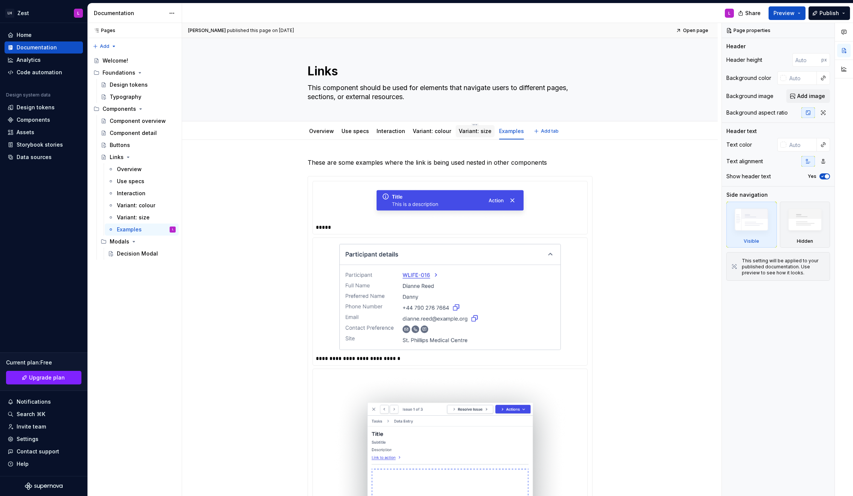
click at [468, 130] on link "Variant: size" at bounding box center [475, 131] width 33 height 6
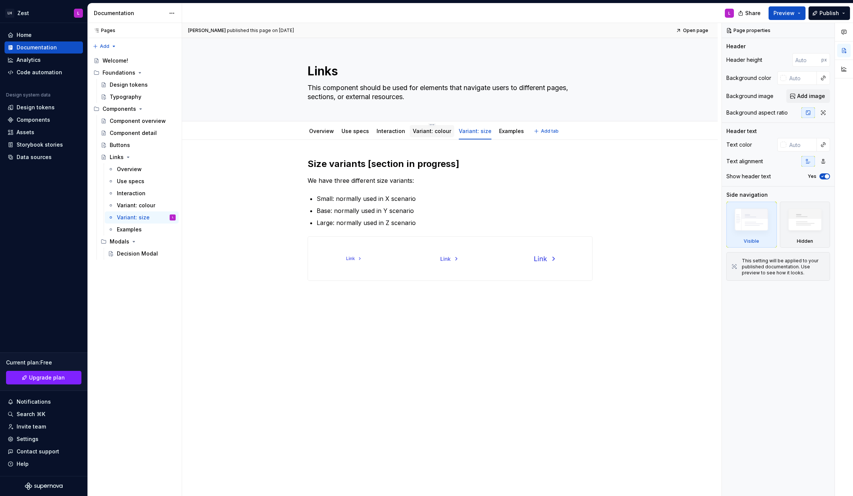
click at [429, 132] on link "Variant: colour" at bounding box center [432, 131] width 38 height 6
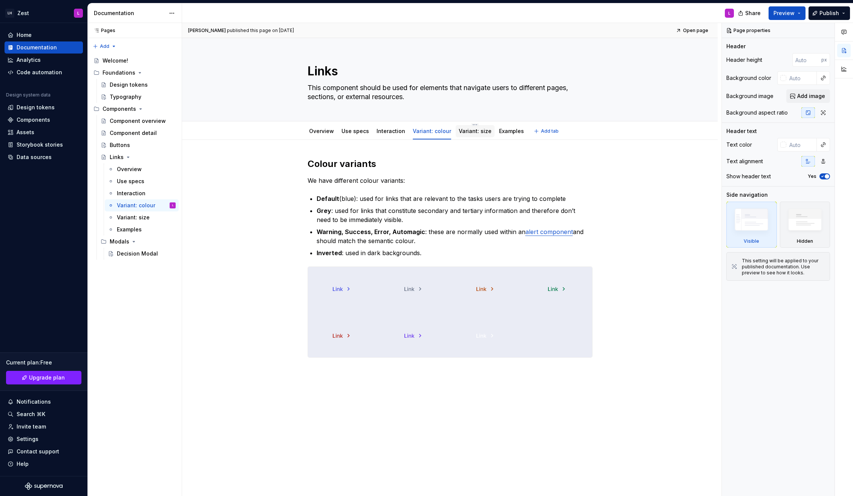
click at [468, 130] on link "Variant: size" at bounding box center [475, 131] width 33 height 6
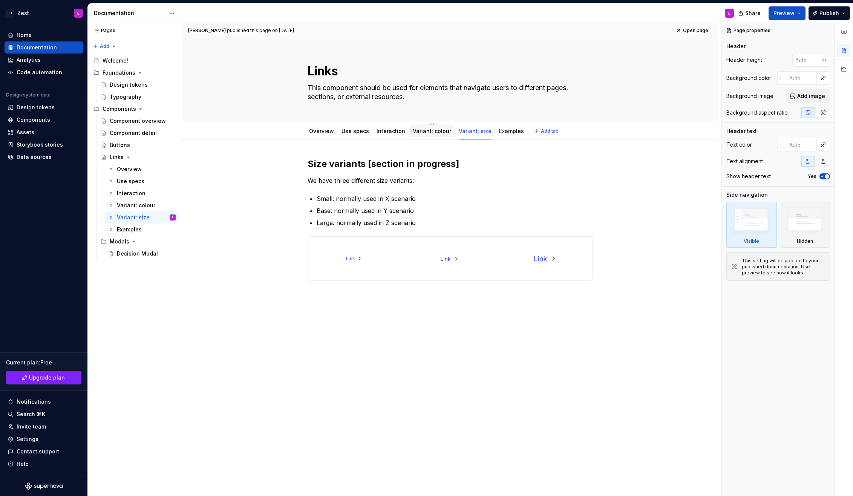
click at [430, 135] on div "Variant: colour" at bounding box center [432, 131] width 38 height 8
click at [324, 131] on link "Overview" at bounding box center [321, 131] width 25 height 6
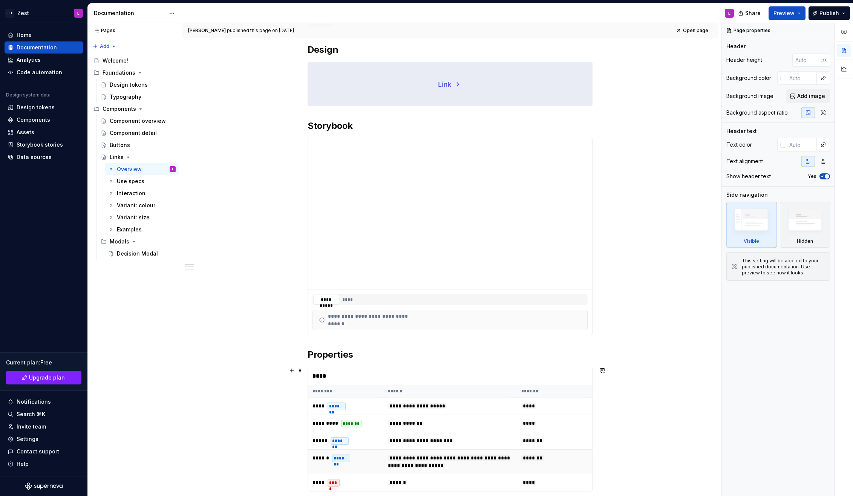
scroll to position [18, 0]
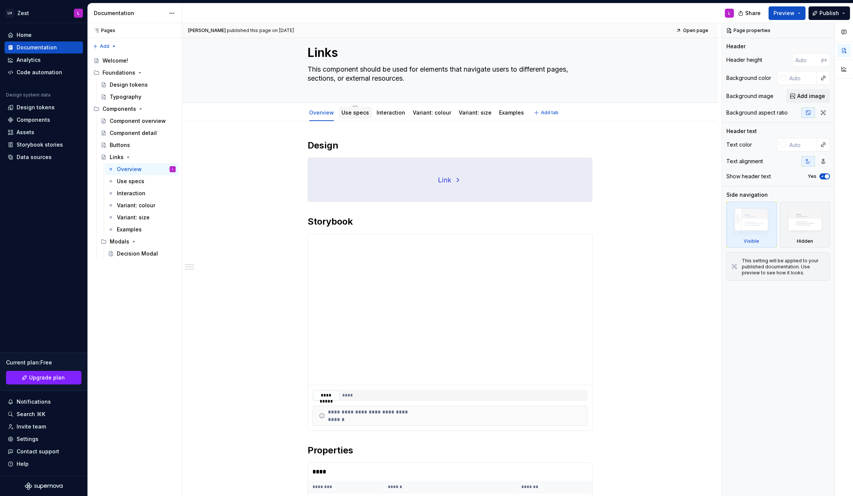
click at [355, 114] on link "Use specs" at bounding box center [355, 112] width 28 height 6
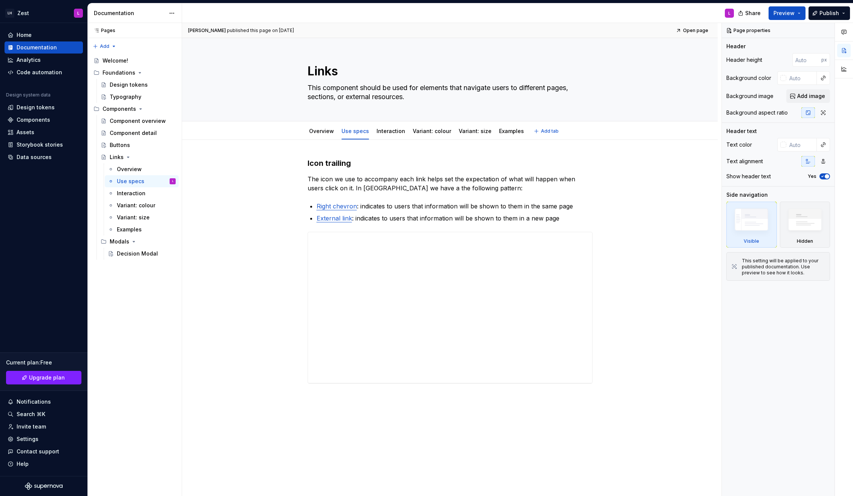
type textarea "*"
click at [337, 405] on div "**********" at bounding box center [449, 341] width 535 height 402
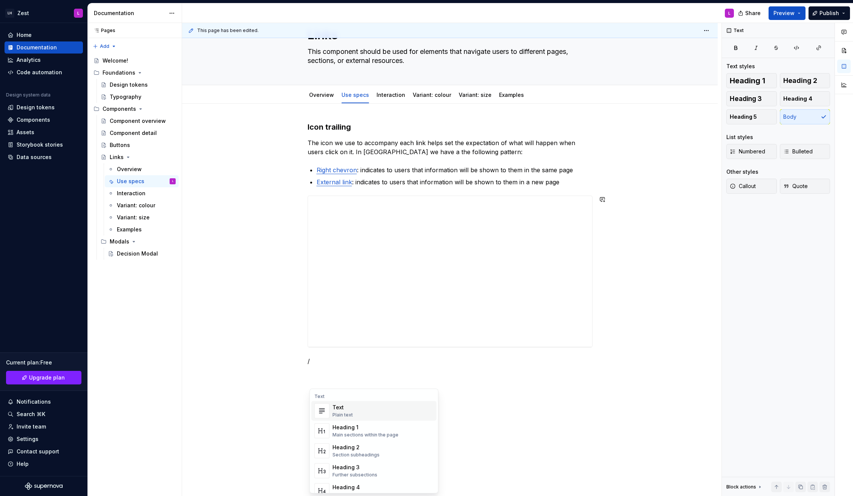
scroll to position [37, 0]
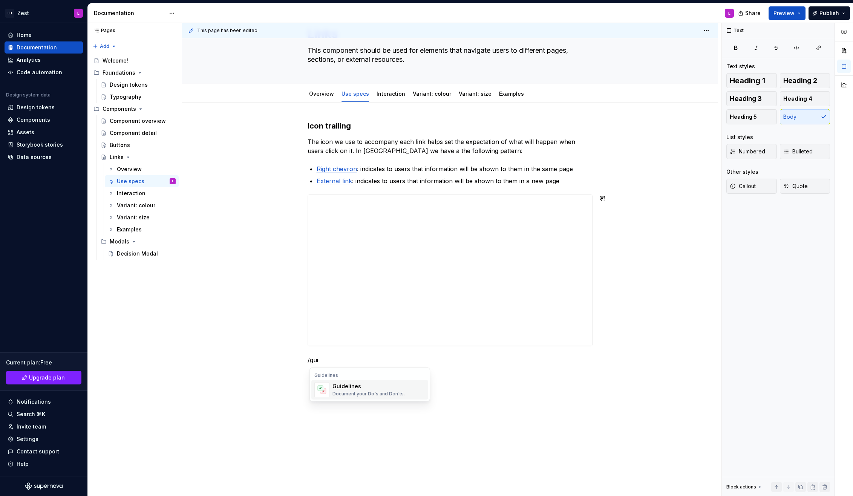
click at [358, 389] on div "Guidelines" at bounding box center [368, 386] width 72 height 8
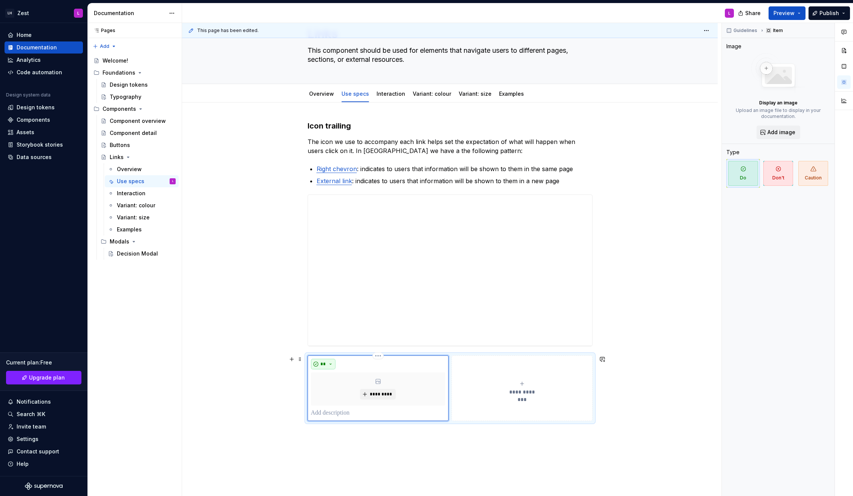
click at [332, 362] on button "**" at bounding box center [323, 364] width 25 height 11
click at [346, 401] on div "Caution" at bounding box center [346, 403] width 21 height 8
click at [343, 366] on button "*******" at bounding box center [328, 364] width 35 height 11
click at [344, 374] on span "Do" at bounding box center [347, 379] width 64 height 12
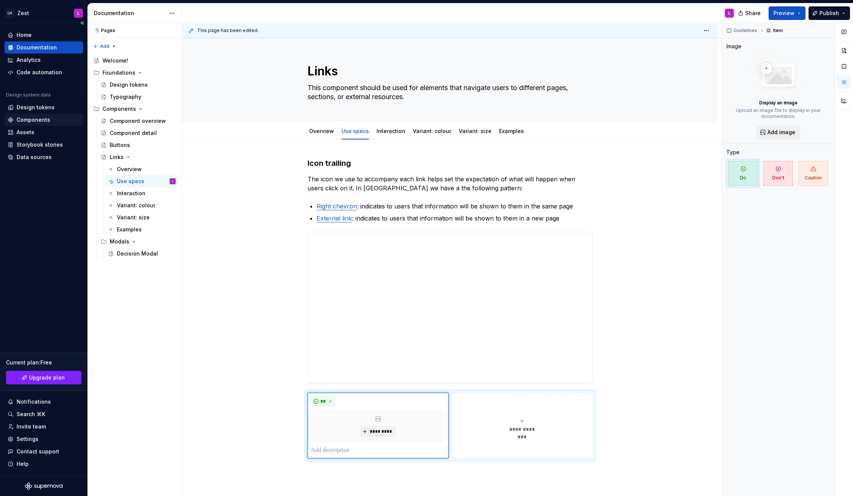
click at [41, 118] on div "Components" at bounding box center [34, 120] width 34 height 8
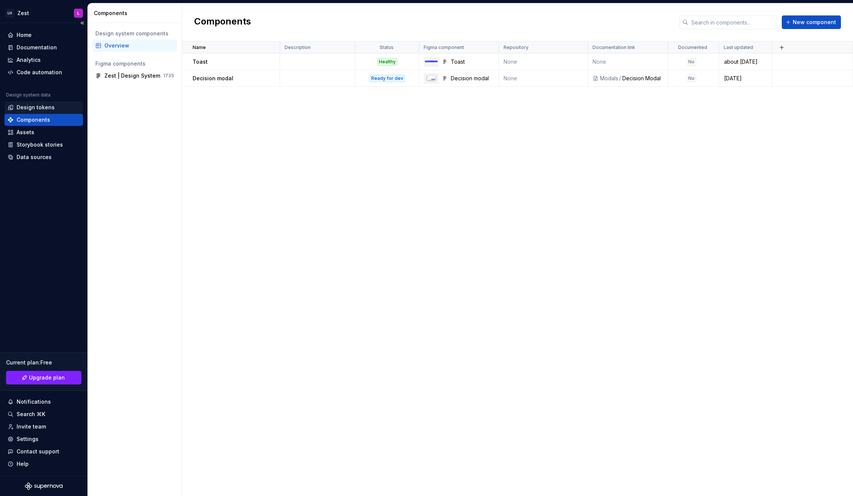
click at [55, 107] on div "Design tokens" at bounding box center [44, 108] width 72 height 8
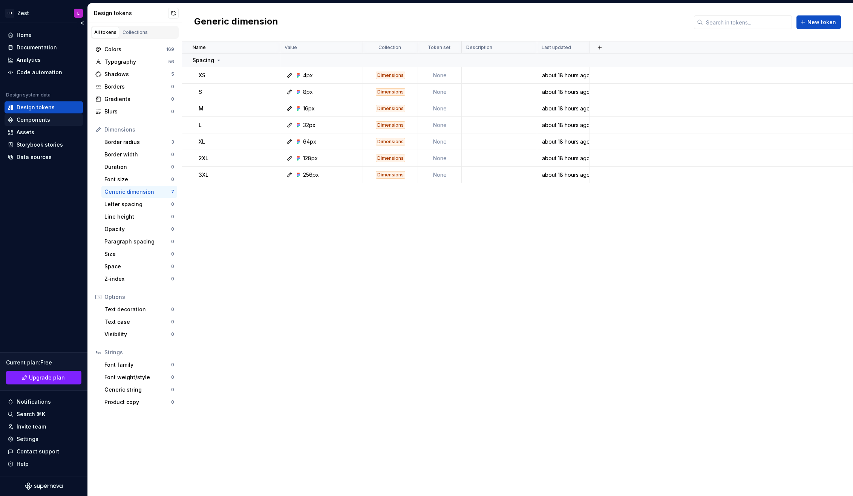
click at [46, 120] on div "Components" at bounding box center [34, 120] width 34 height 8
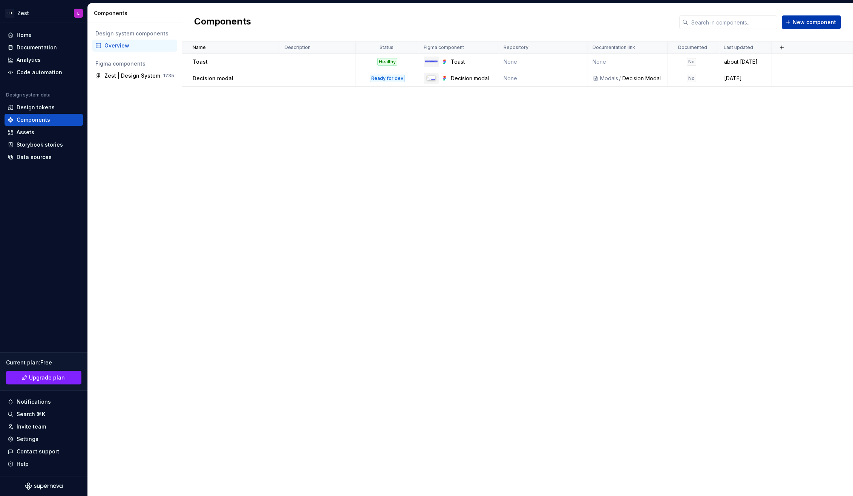
click at [797, 24] on span "New component" at bounding box center [814, 22] width 43 height 8
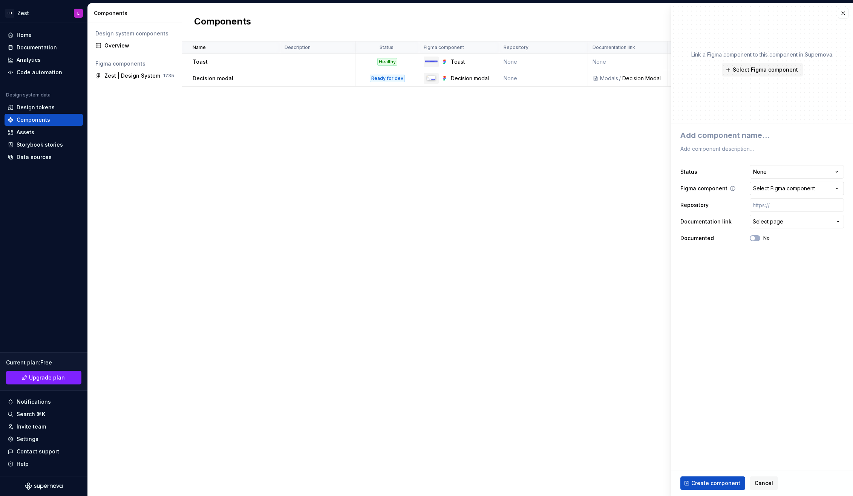
click at [768, 190] on div "Select Figma component" at bounding box center [784, 189] width 62 height 8
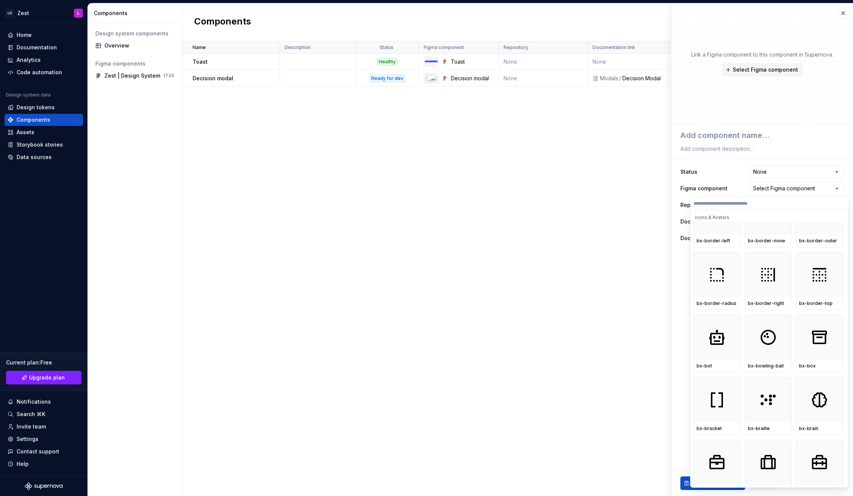
scroll to position [2748, 0]
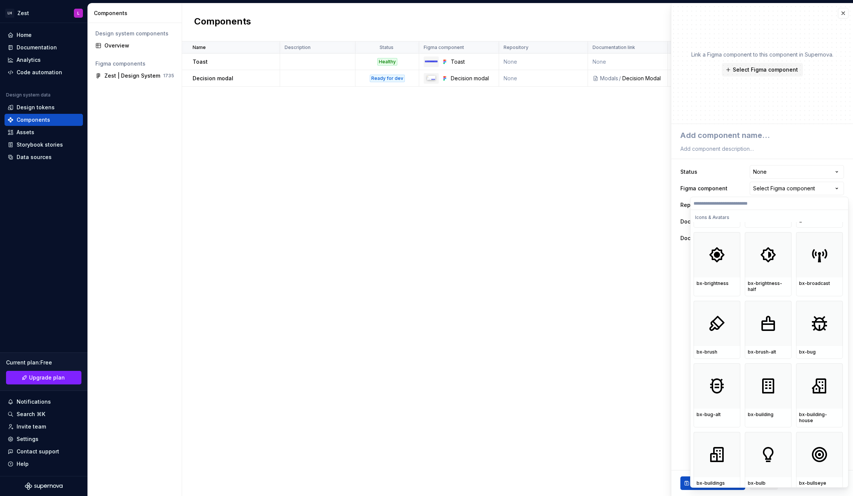
click at [678, 304] on html "**********" at bounding box center [426, 248] width 853 height 496
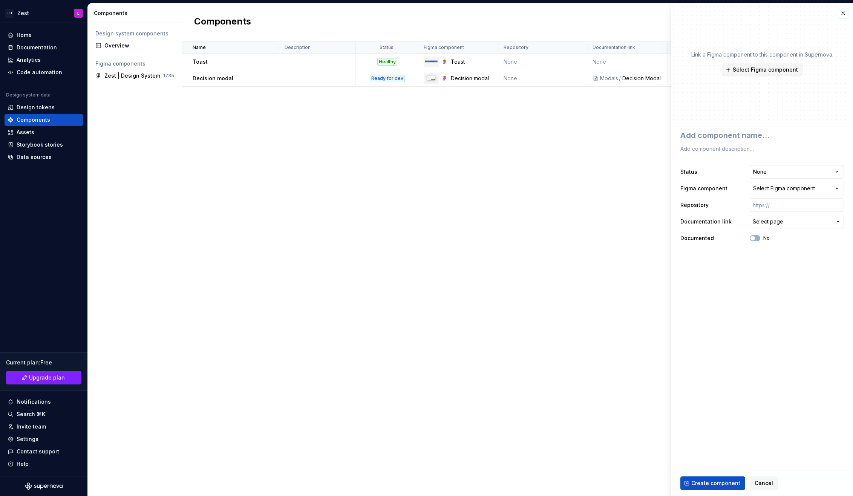
click at [616, 325] on div "Name Description Status Figma component Repository Documentation link Documente…" at bounding box center [517, 268] width 671 height 454
click at [843, 14] on button "button" at bounding box center [843, 13] width 11 height 11
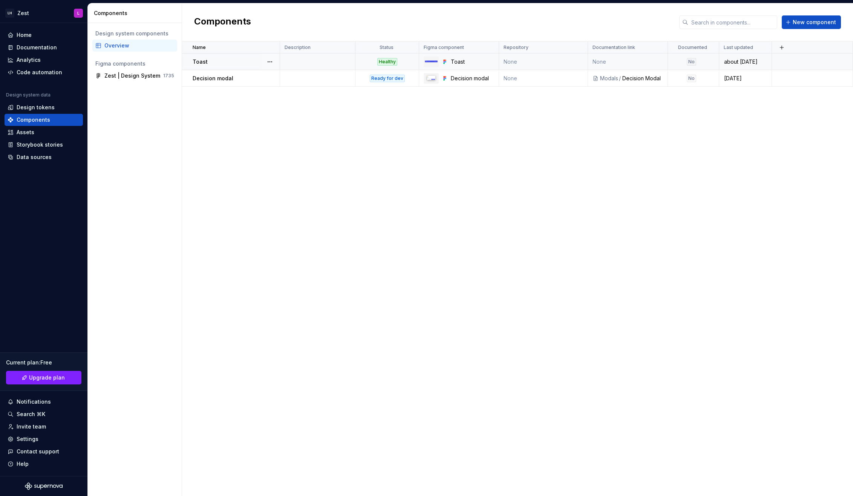
click at [509, 63] on td "None" at bounding box center [543, 62] width 89 height 17
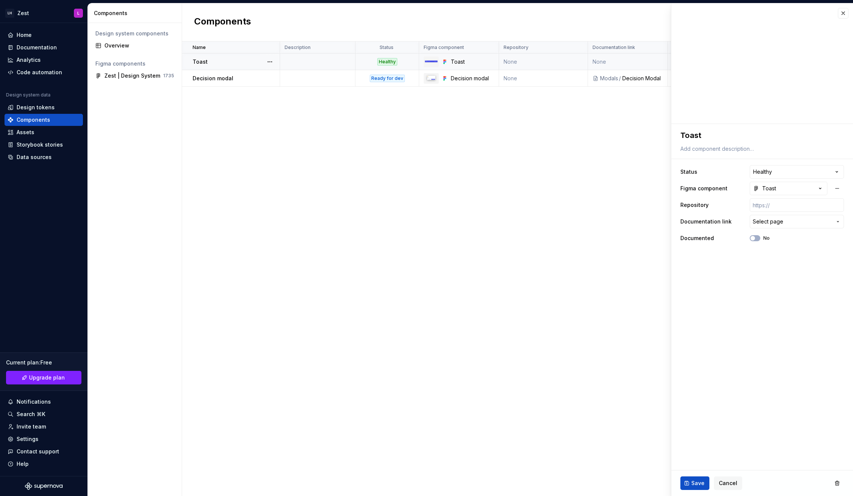
type textarea "*"
click at [842, 14] on button "button" at bounding box center [843, 13] width 11 height 11
